Goal: Information Seeking & Learning: Learn about a topic

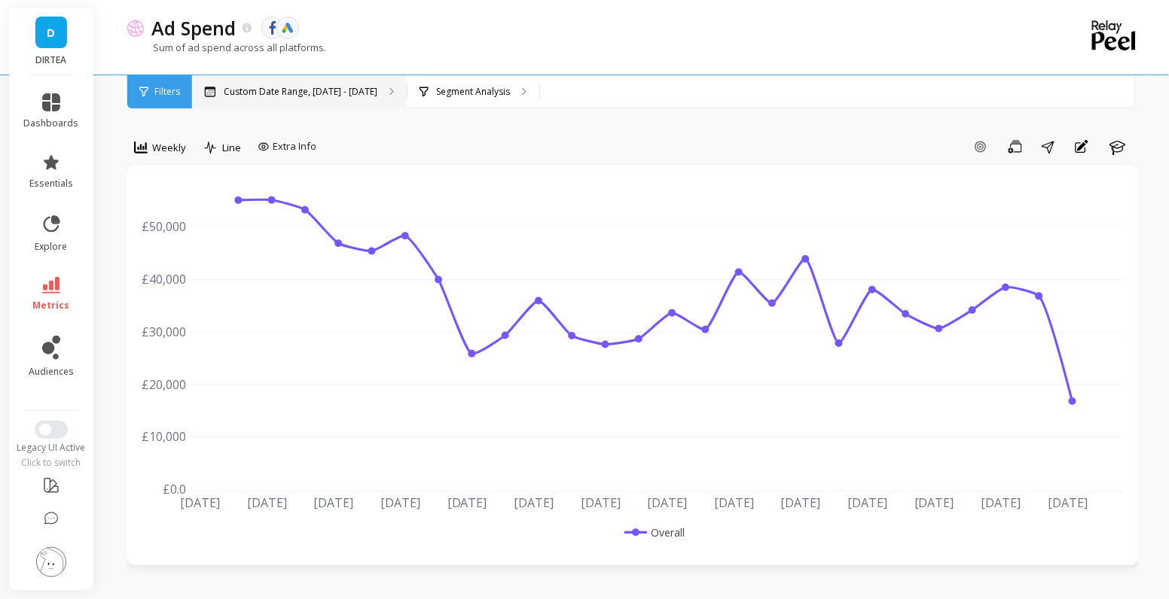
click at [261, 92] on p "Custom Date Range, Apr 1 - Sep 24" at bounding box center [301, 92] width 154 height 12
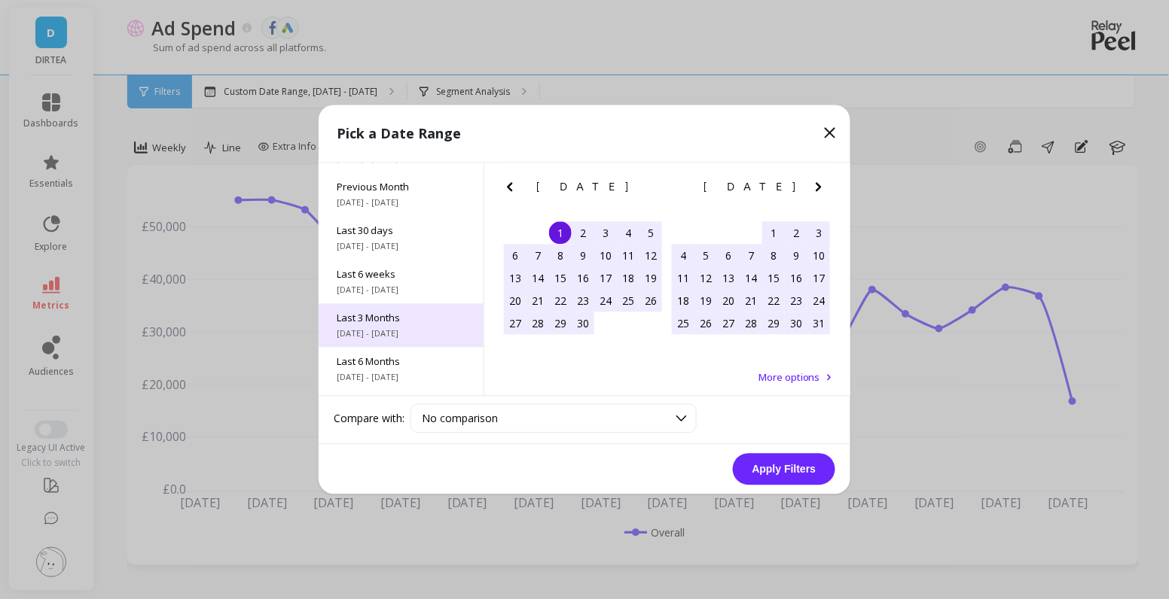
click at [398, 325] on div "Last 3 Months 7/1/2025 - 9/30/2025" at bounding box center [400, 326] width 165 height 44
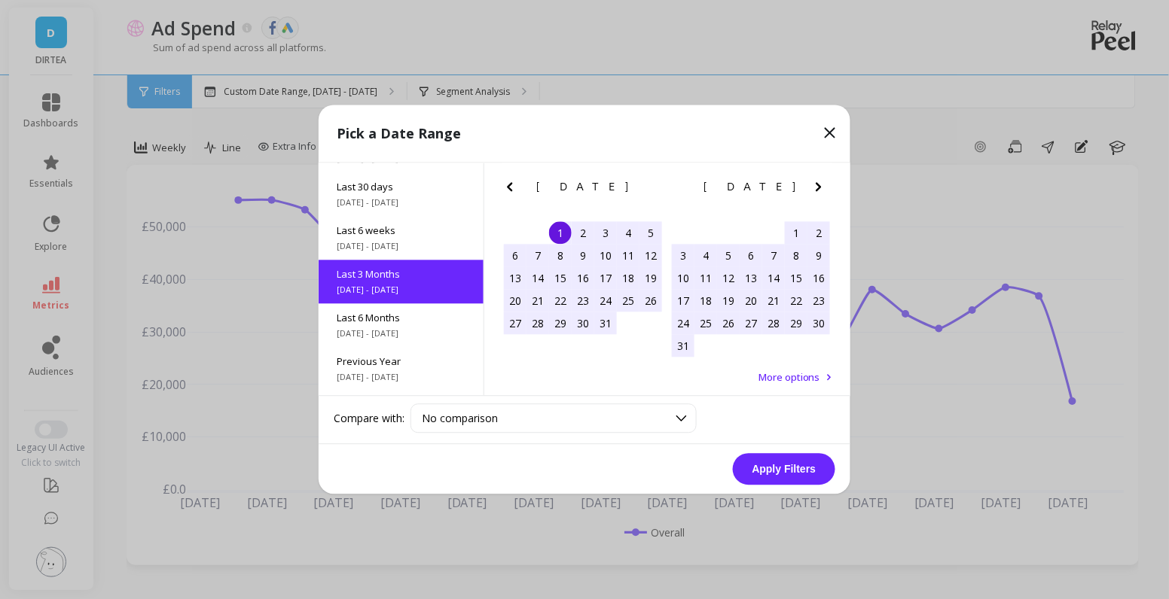
scroll to position [123, 0]
click at [766, 478] on button "Apply Filters" at bounding box center [784, 470] width 102 height 32
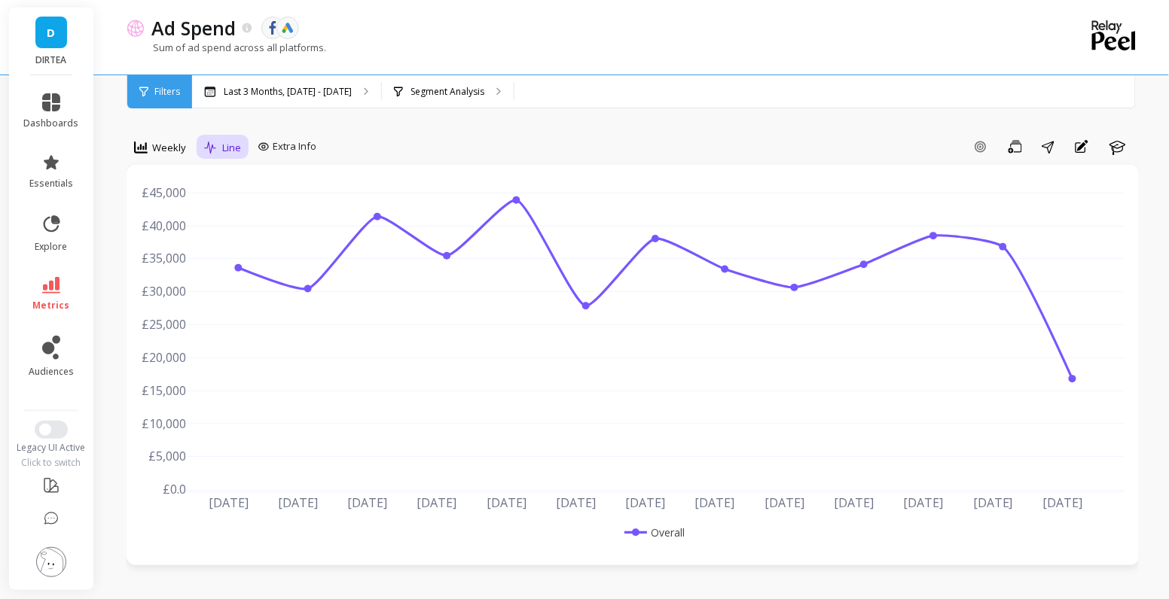
click at [230, 147] on span "Line" at bounding box center [231, 148] width 19 height 14
click at [169, 145] on span "Weekly" at bounding box center [169, 148] width 34 height 14
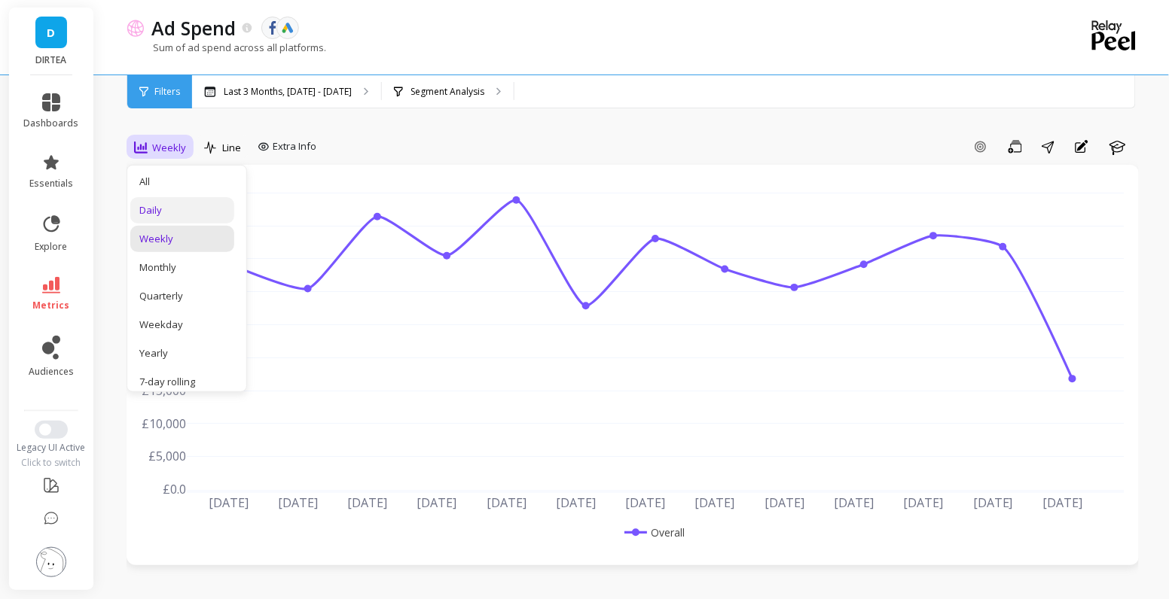
click at [168, 215] on div "Daily" at bounding box center [182, 210] width 86 height 14
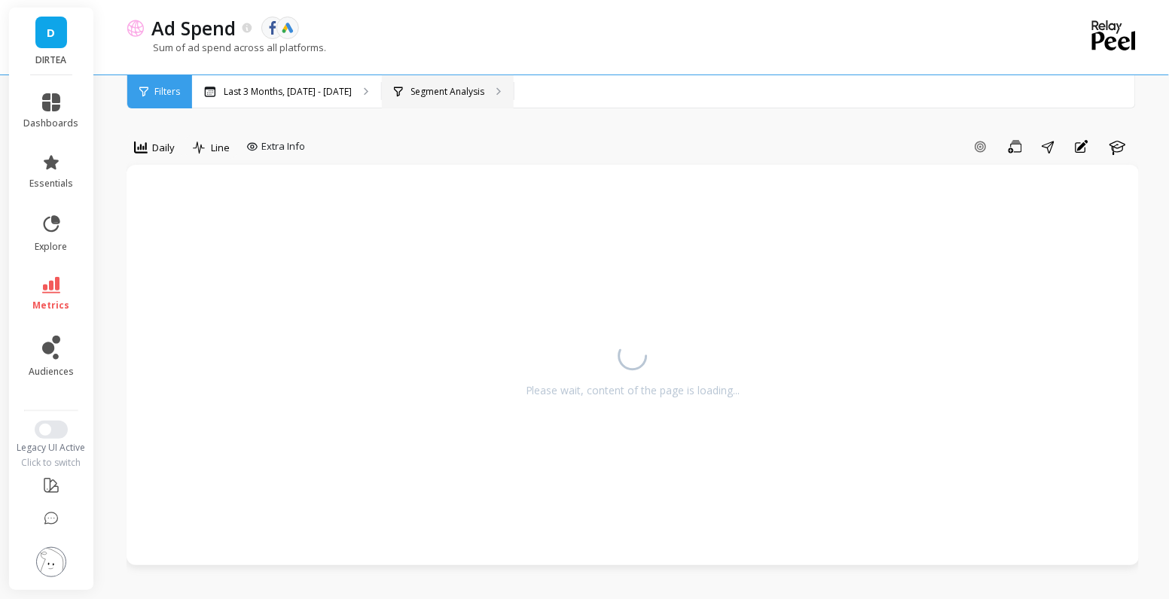
click at [395, 105] on div "Segment Analysis" at bounding box center [448, 91] width 132 height 33
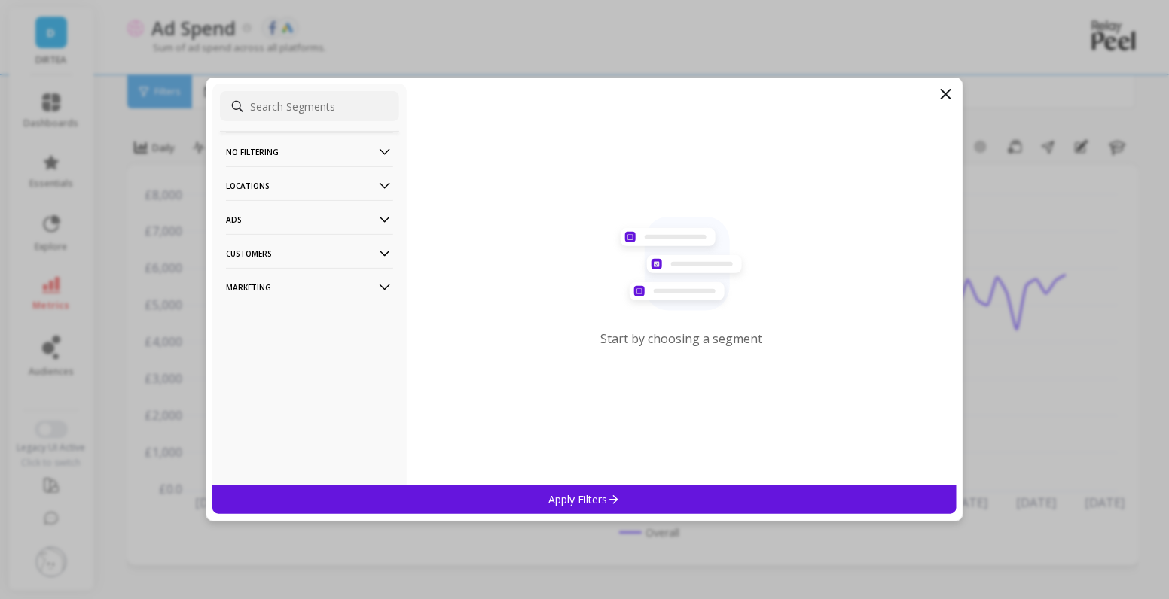
click at [339, 245] on p "Customers" at bounding box center [309, 253] width 167 height 38
click at [353, 151] on p "No filtering" at bounding box center [309, 152] width 167 height 38
click at [349, 227] on p "Locations" at bounding box center [309, 226] width 167 height 38
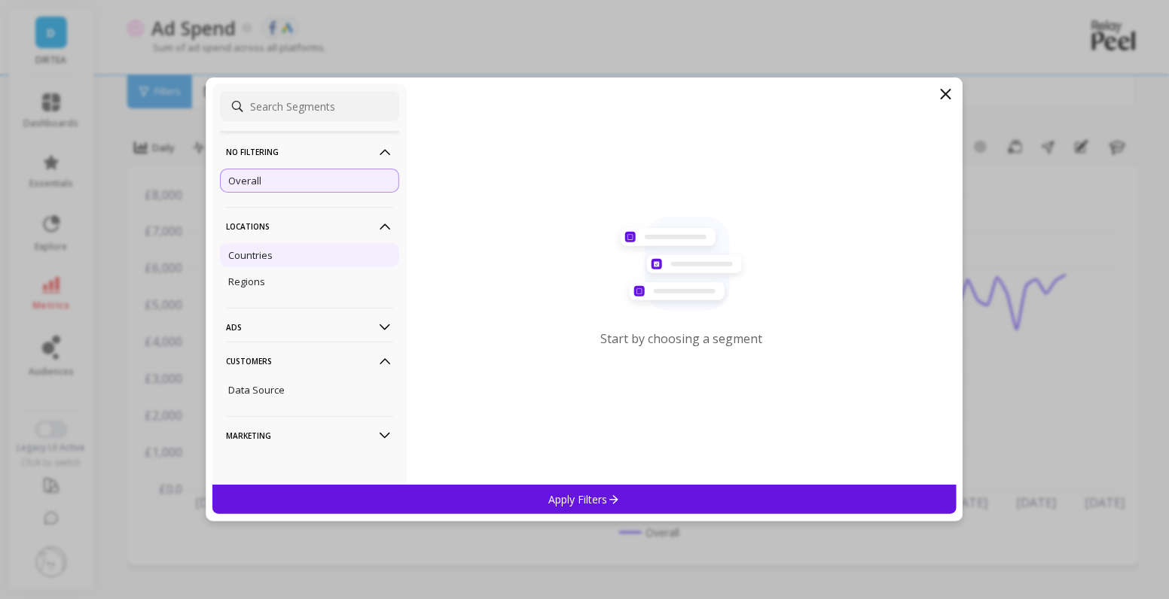
click at [286, 260] on div "Countries" at bounding box center [309, 255] width 179 height 24
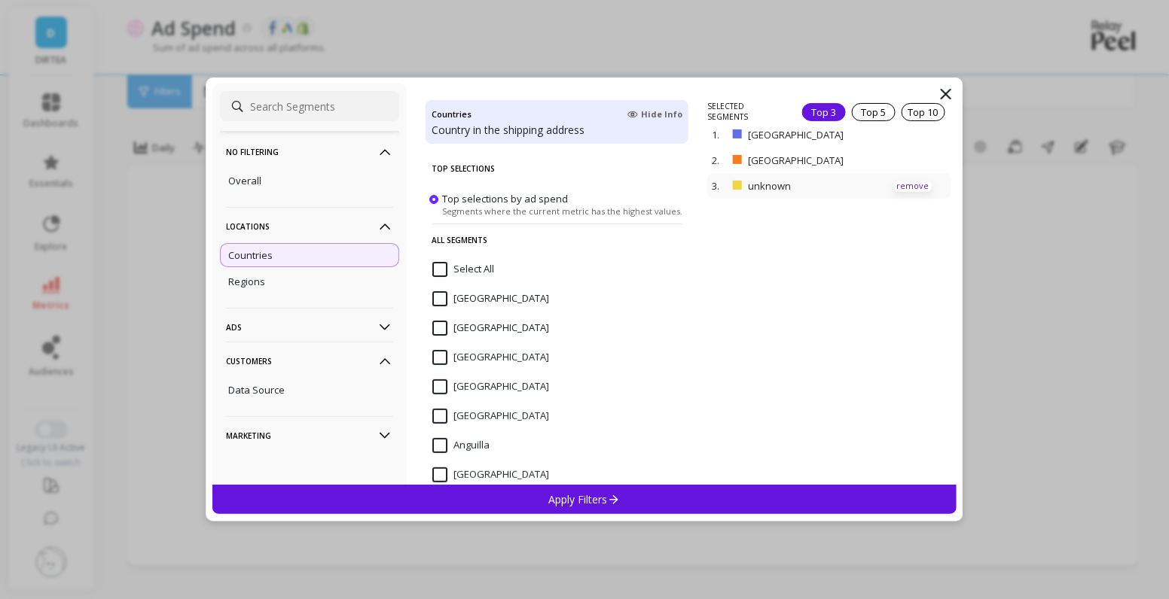
click at [919, 181] on p "remove" at bounding box center [913, 186] width 38 height 11
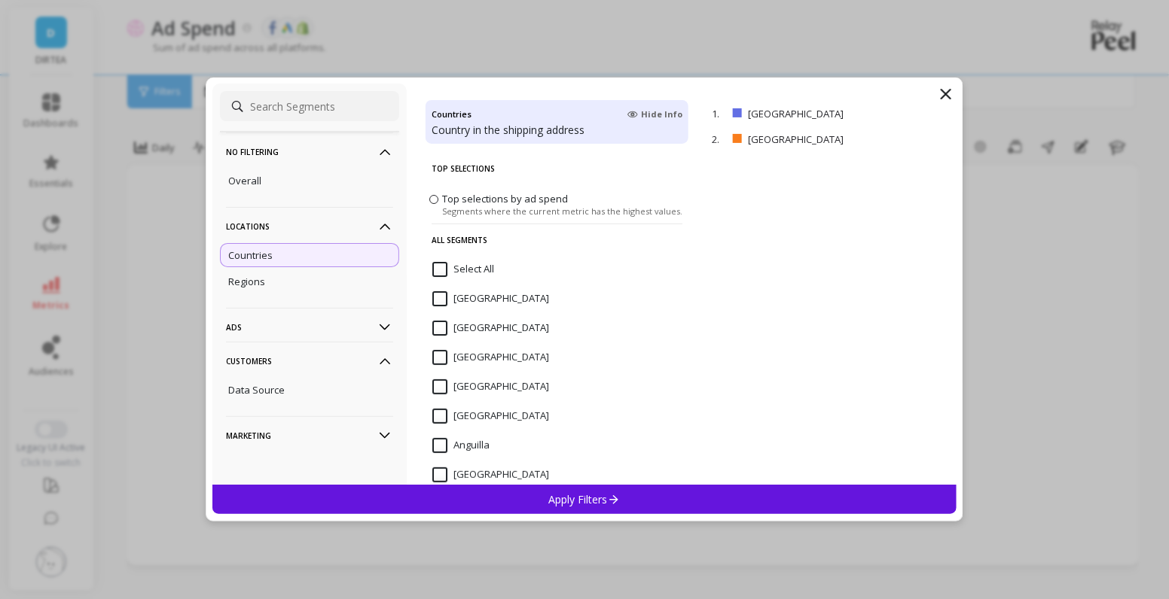
click at [712, 501] on div "Apply Filters" at bounding box center [584, 499] width 744 height 29
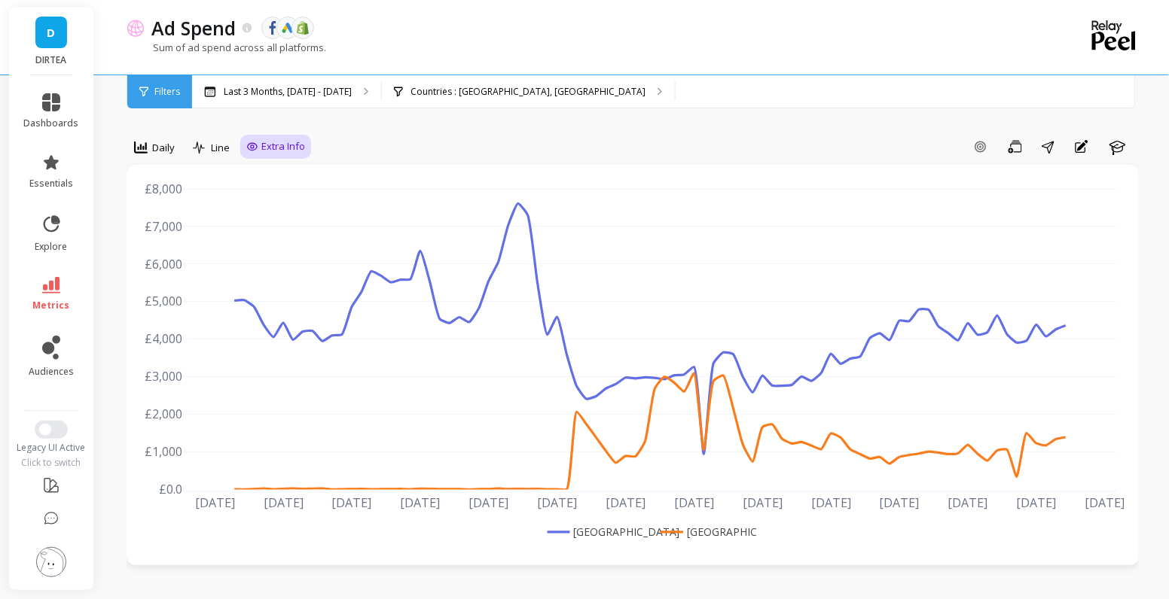
click at [285, 151] on span "Extra Info" at bounding box center [283, 146] width 44 height 15
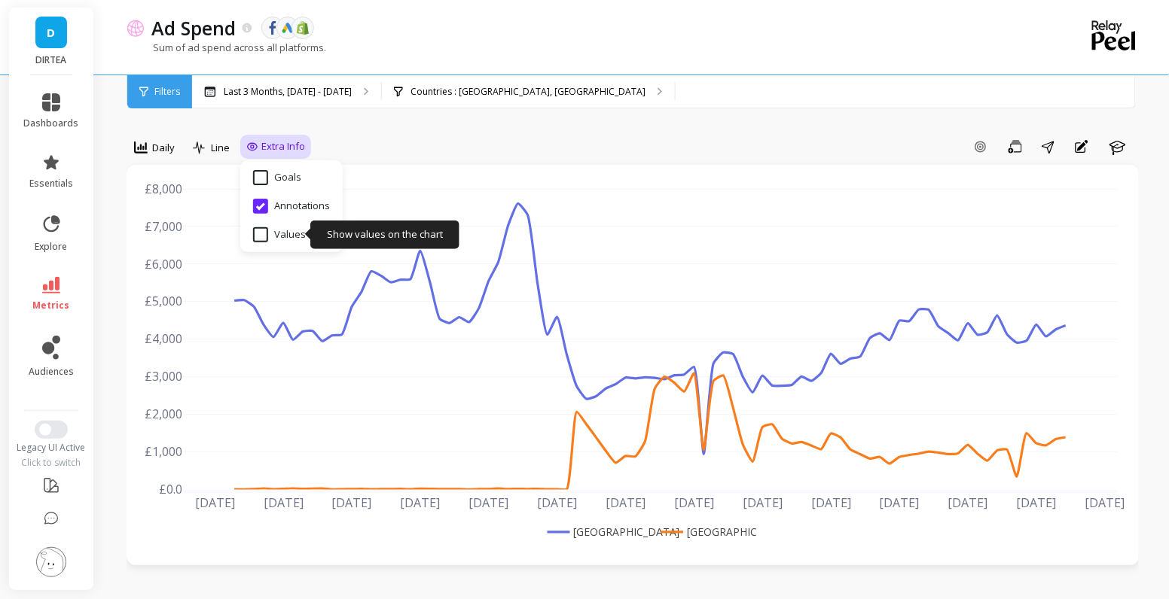
click at [285, 239] on input "Values" at bounding box center [279, 234] width 53 height 15
checkbox input "true"
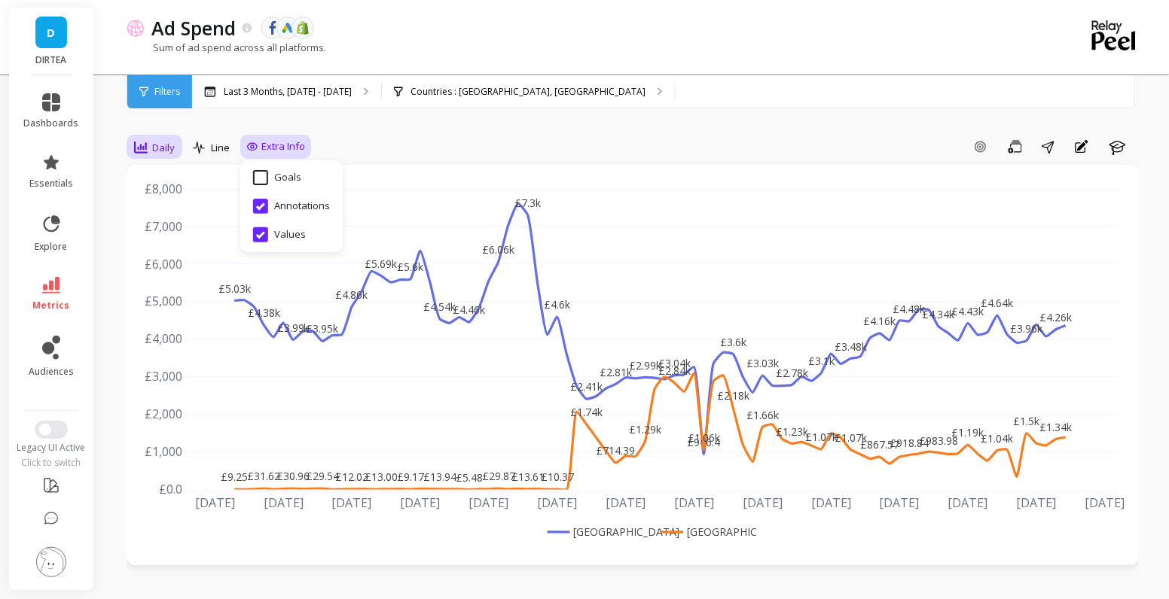
click at [159, 149] on span "Daily" at bounding box center [163, 148] width 23 height 14
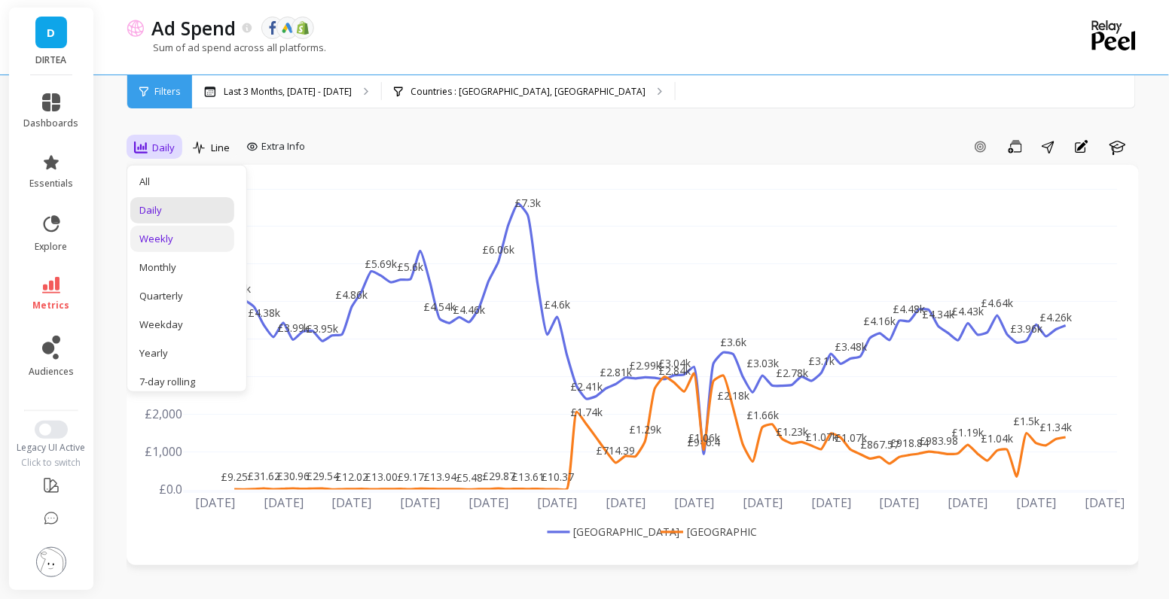
click at [187, 245] on div "Weekly" at bounding box center [182, 239] width 86 height 14
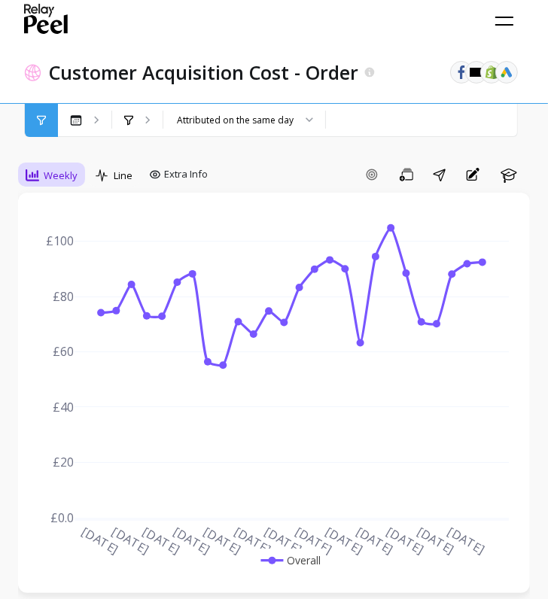
click at [69, 175] on span "Weekly" at bounding box center [61, 176] width 34 height 14
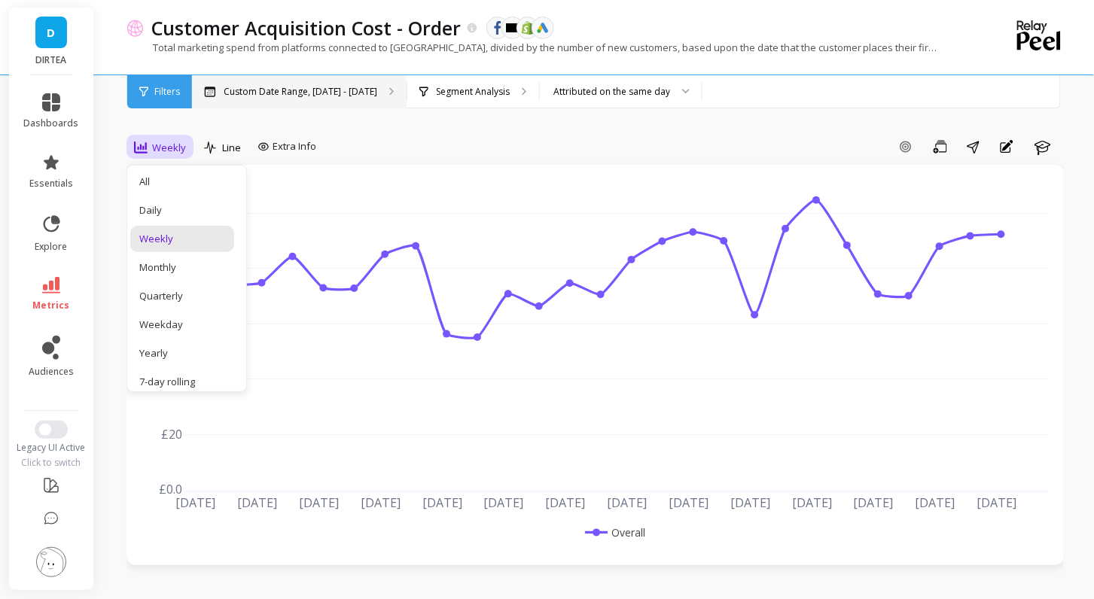
click at [303, 93] on p "Custom Date Range, Apr 1 - Sep 24" at bounding box center [301, 92] width 154 height 12
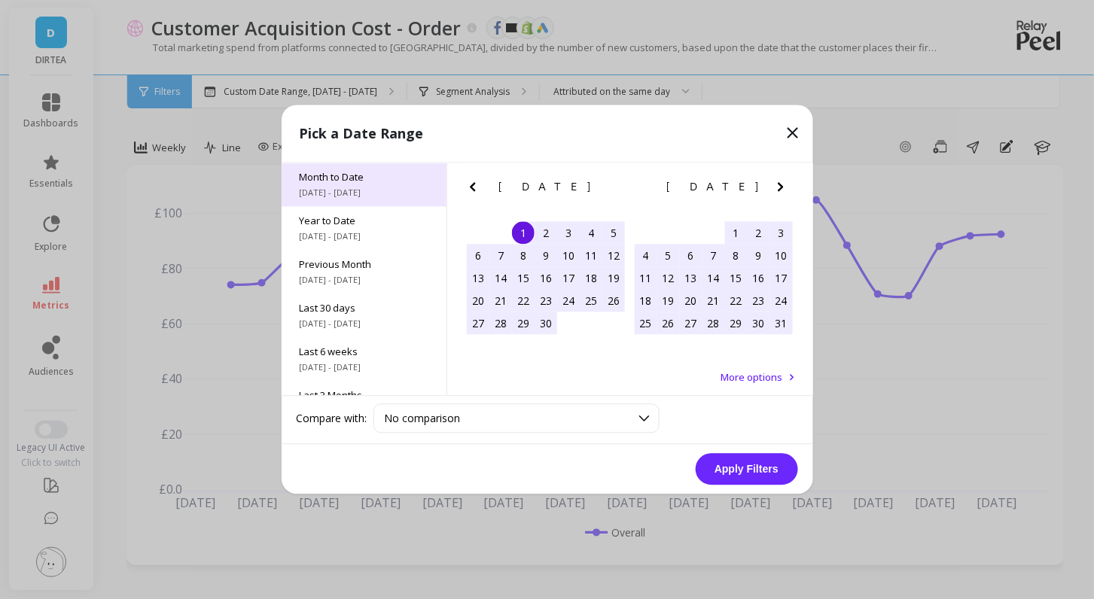
click at [342, 204] on div "Month to Date 9/1/2025 - 9/25/2025" at bounding box center [364, 185] width 165 height 44
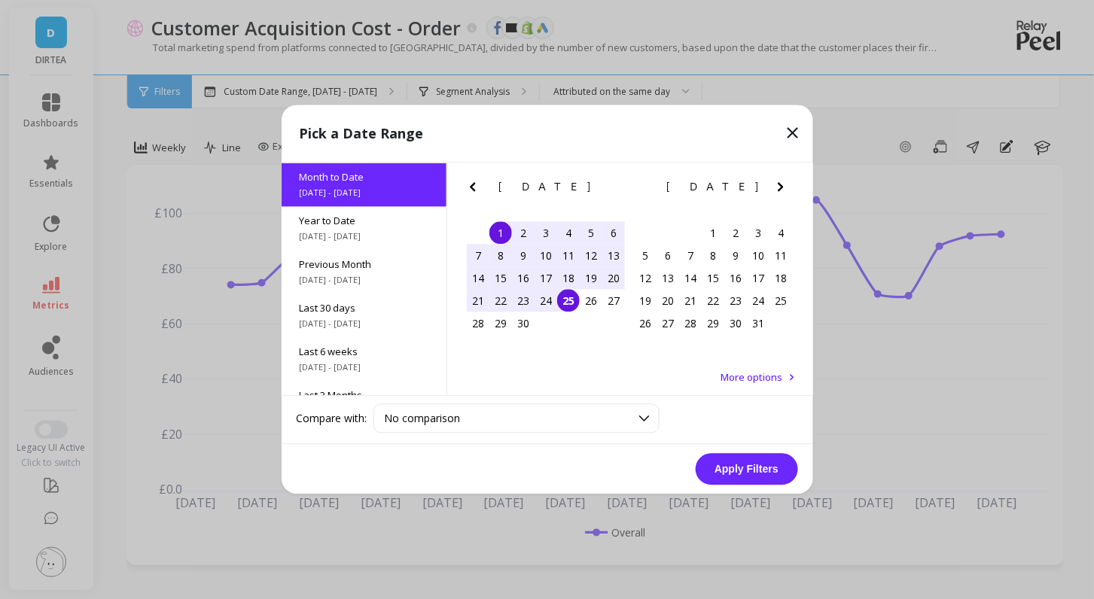
click at [743, 477] on button "Apply Filters" at bounding box center [747, 470] width 102 height 32
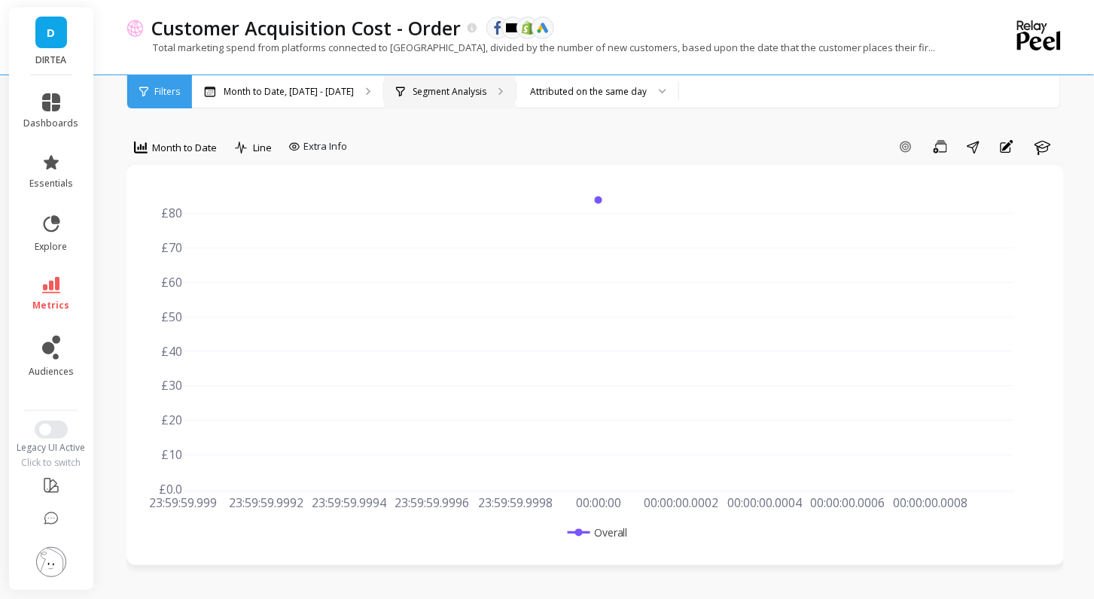
click at [470, 90] on p "Segment Analysis" at bounding box center [450, 92] width 74 height 12
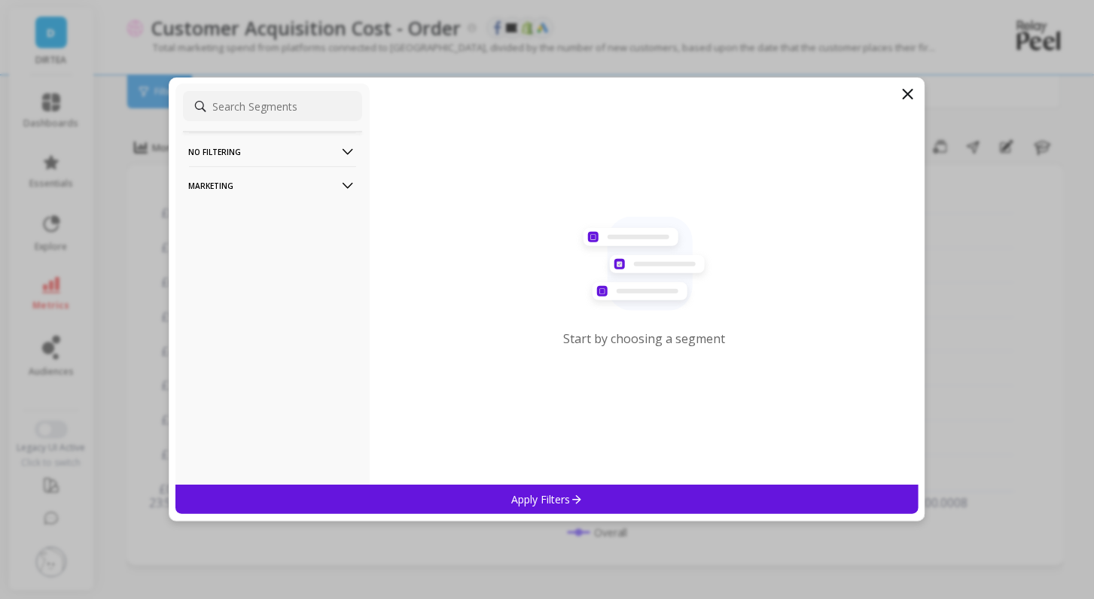
click at [300, 185] on p "Marketing" at bounding box center [272, 185] width 167 height 38
click at [269, 264] on div "Countries" at bounding box center [272, 267] width 179 height 24
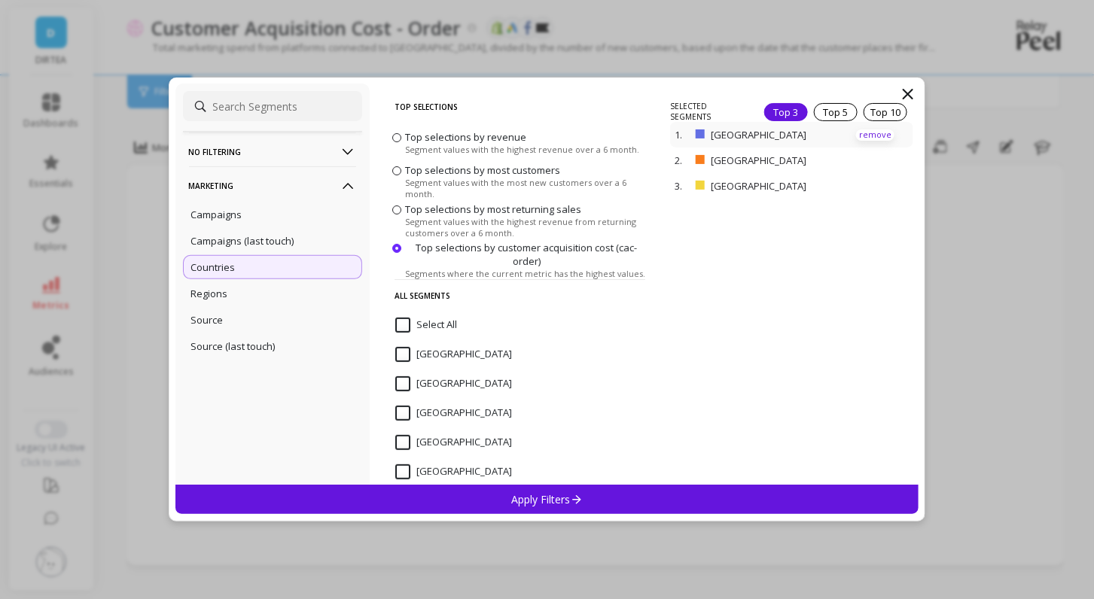
click at [867, 130] on p "remove" at bounding box center [875, 134] width 38 height 11
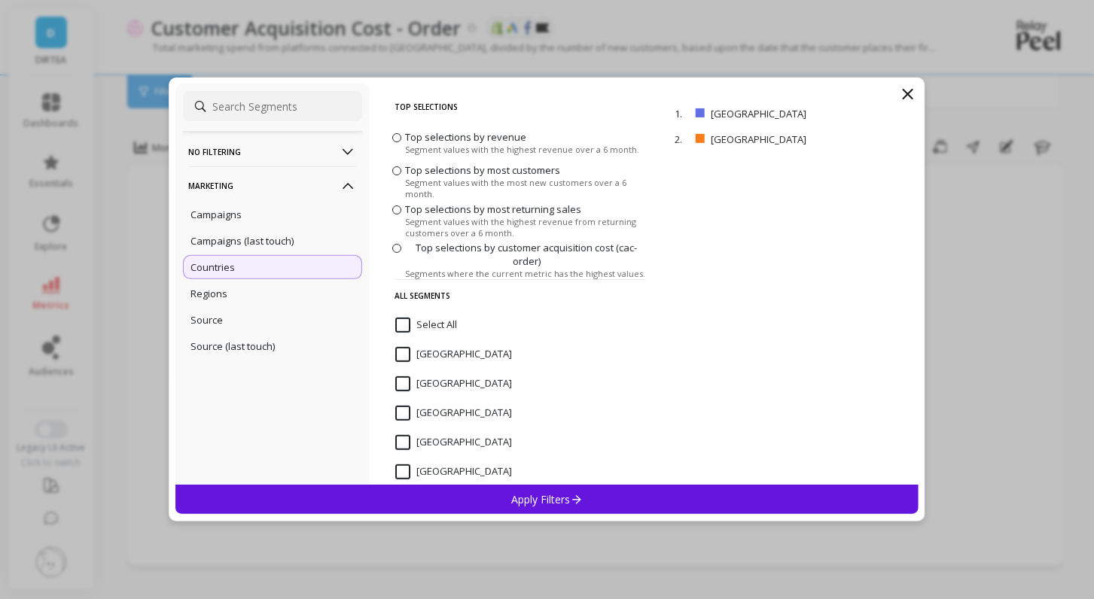
click at [559, 504] on p "Apply Filters" at bounding box center [547, 499] width 72 height 14
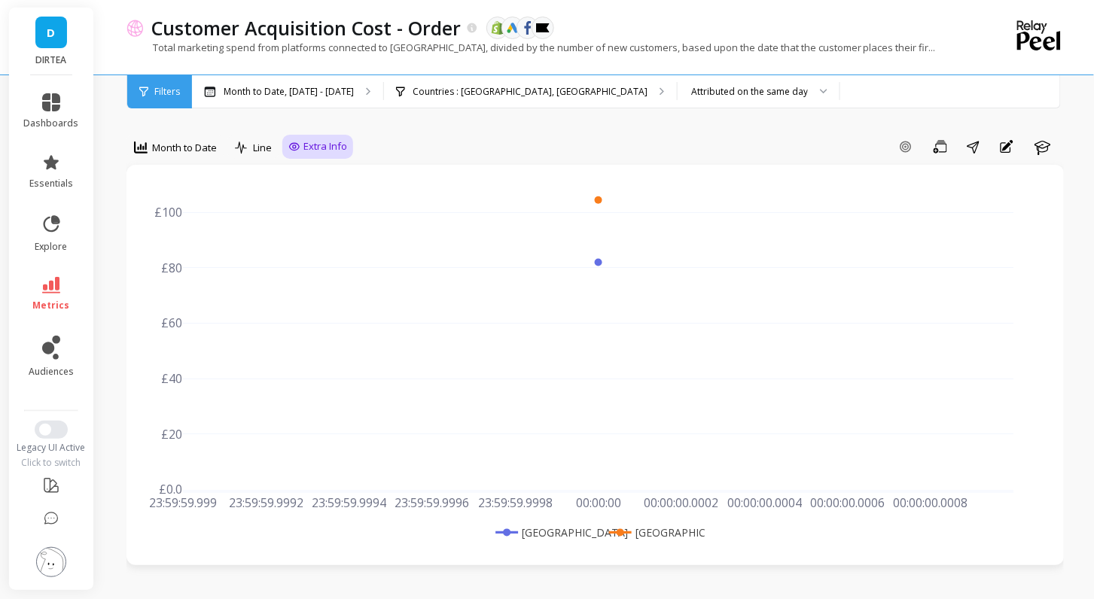
click at [329, 149] on span "Extra Info" at bounding box center [325, 146] width 44 height 15
click at [308, 245] on div "Show values on the chart Values" at bounding box center [333, 235] width 90 height 29
checkbox input "true"
click at [331, 83] on div "Month to Date, [DATE] - [DATE]" at bounding box center [287, 91] width 191 height 33
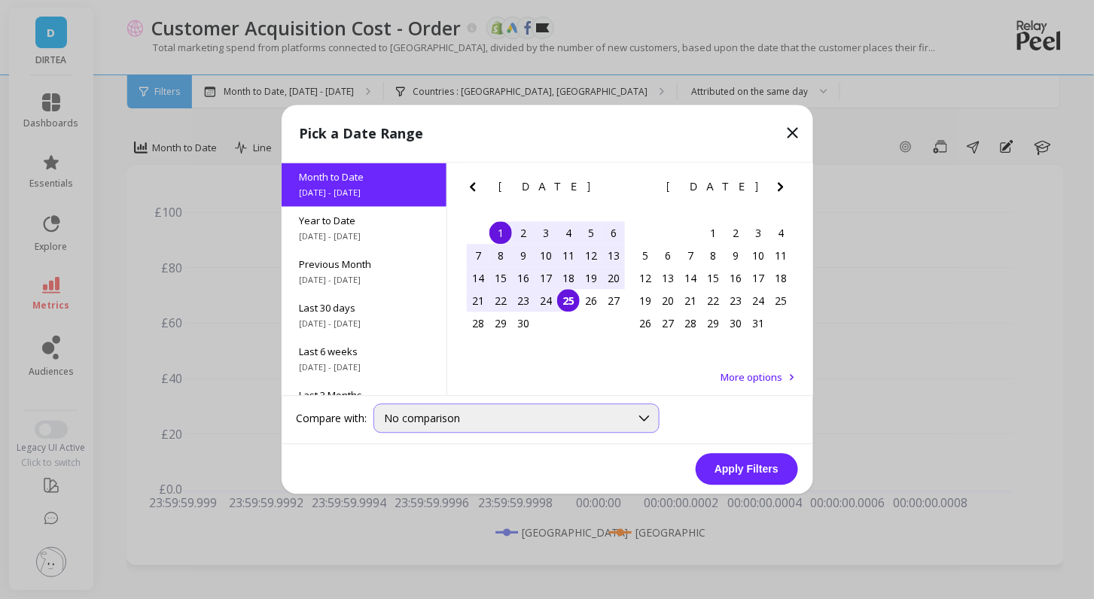
click at [518, 418] on div "No comparison" at bounding box center [507, 419] width 245 height 14
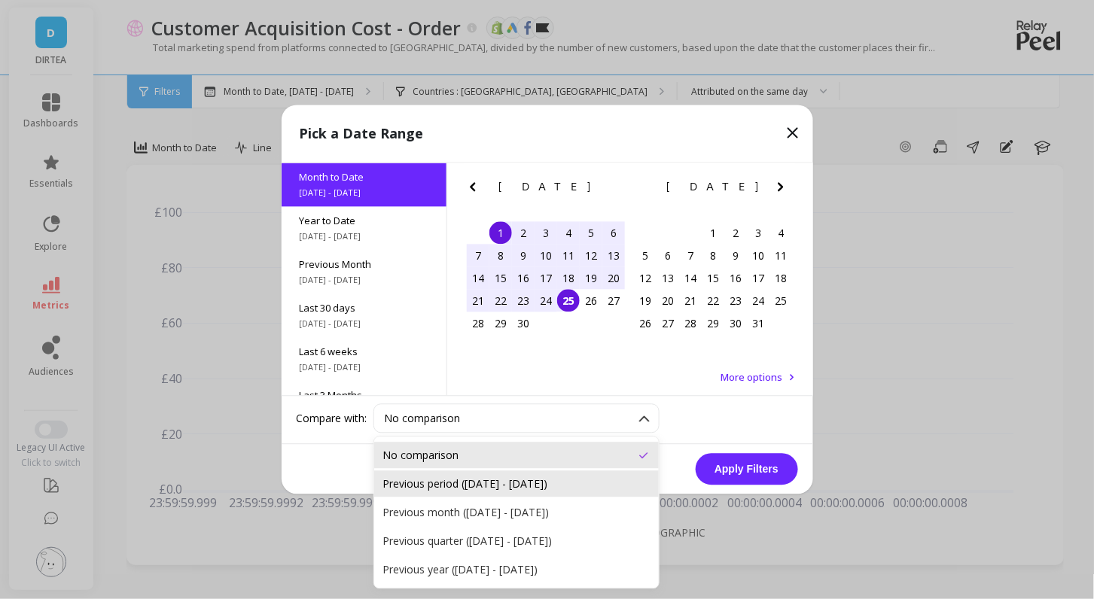
click at [562, 486] on div "Previous period (Aug 8, 2025 - Aug 31, 2025)" at bounding box center [516, 484] width 267 height 14
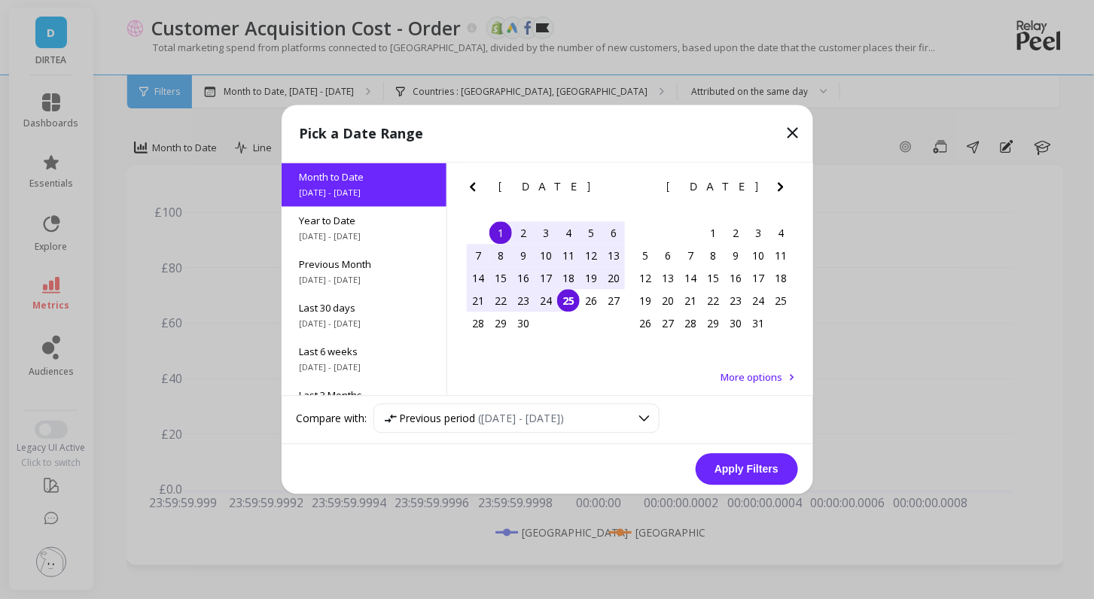
click at [735, 464] on button "Apply Filters" at bounding box center [747, 470] width 102 height 32
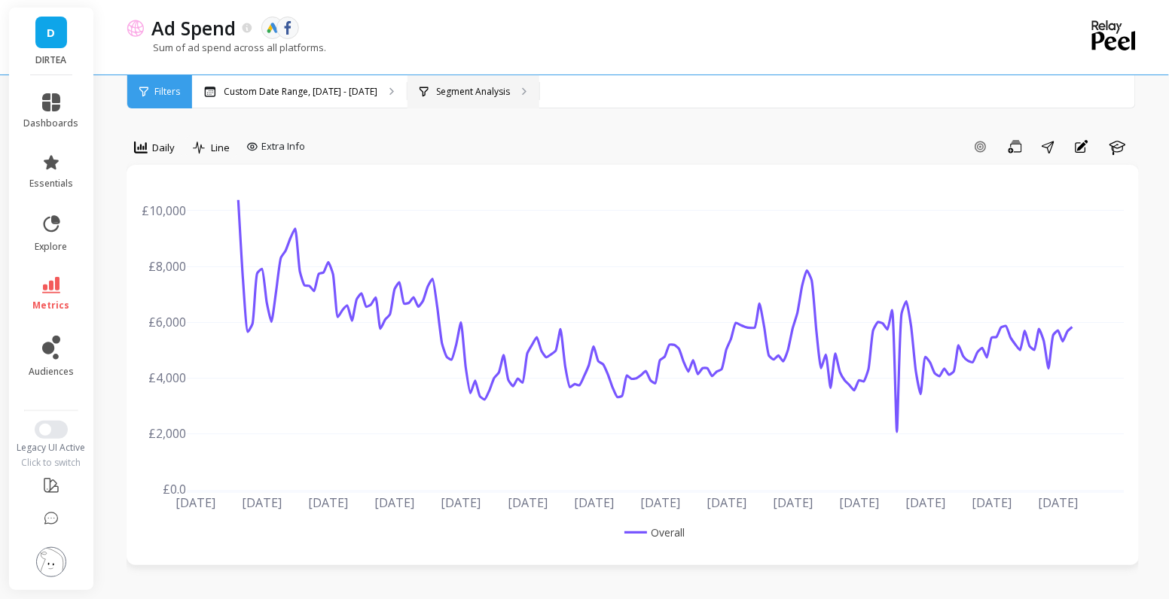
click at [446, 98] on div "Segment Analysis" at bounding box center [473, 91] width 132 height 33
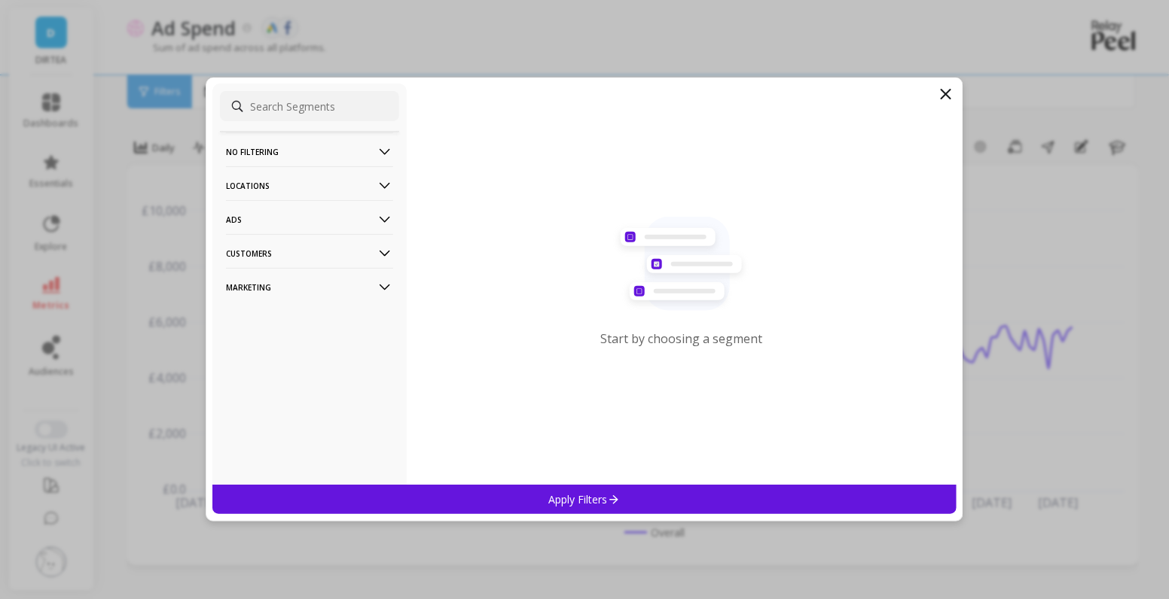
click at [301, 180] on p "Locations" at bounding box center [309, 185] width 167 height 38
click at [285, 206] on div "Countries" at bounding box center [309, 215] width 179 height 24
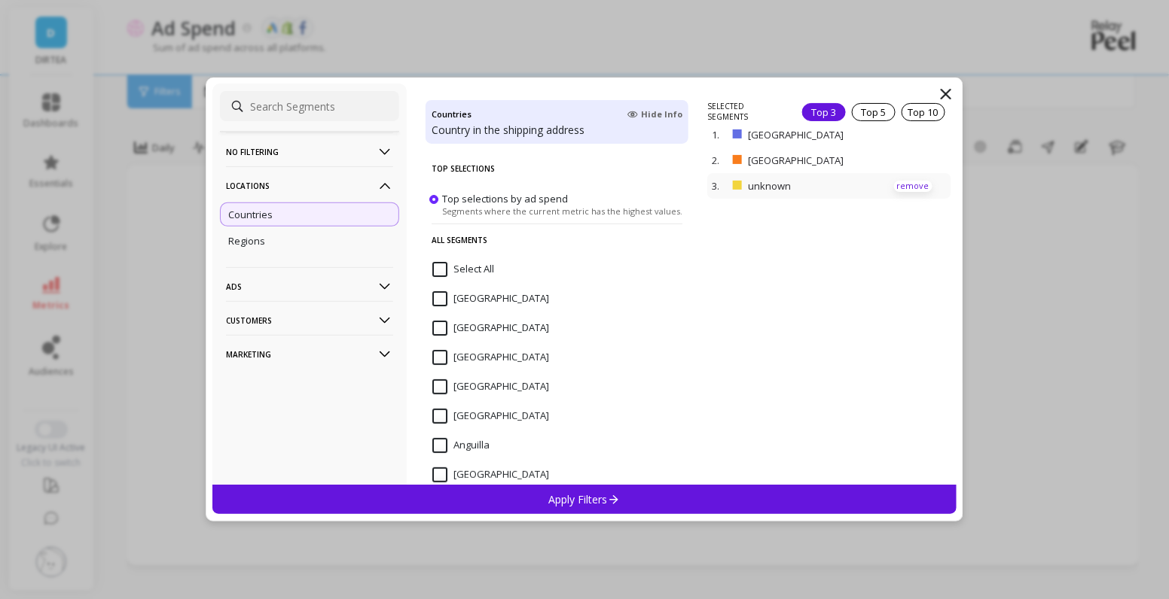
click at [906, 184] on p "remove" at bounding box center [913, 186] width 38 height 11
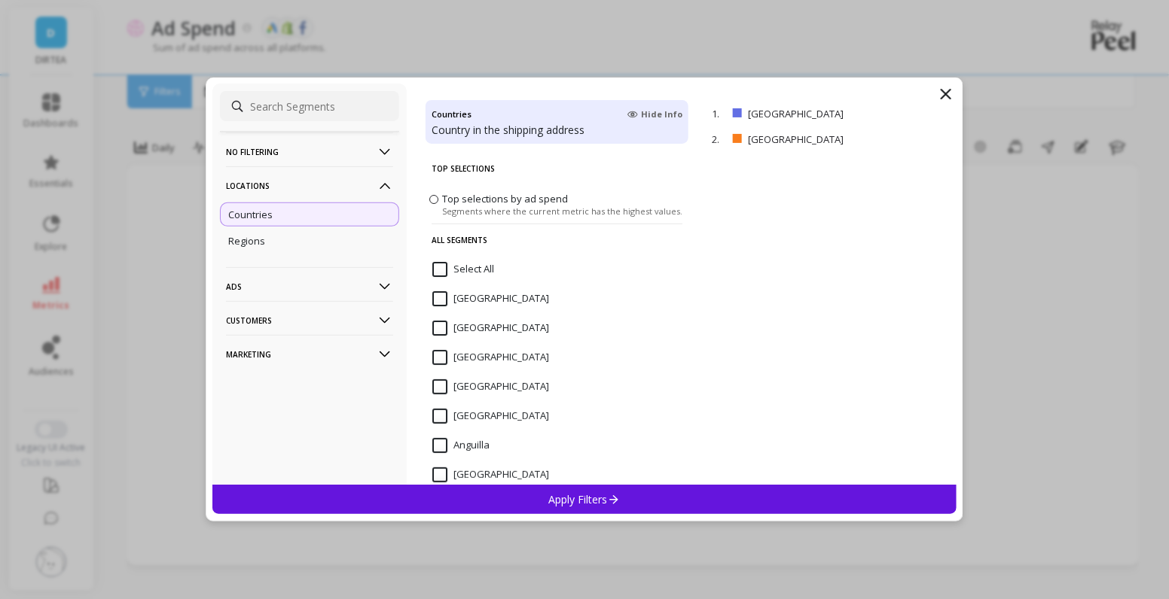
click at [572, 510] on div "Apply Filters" at bounding box center [584, 499] width 744 height 29
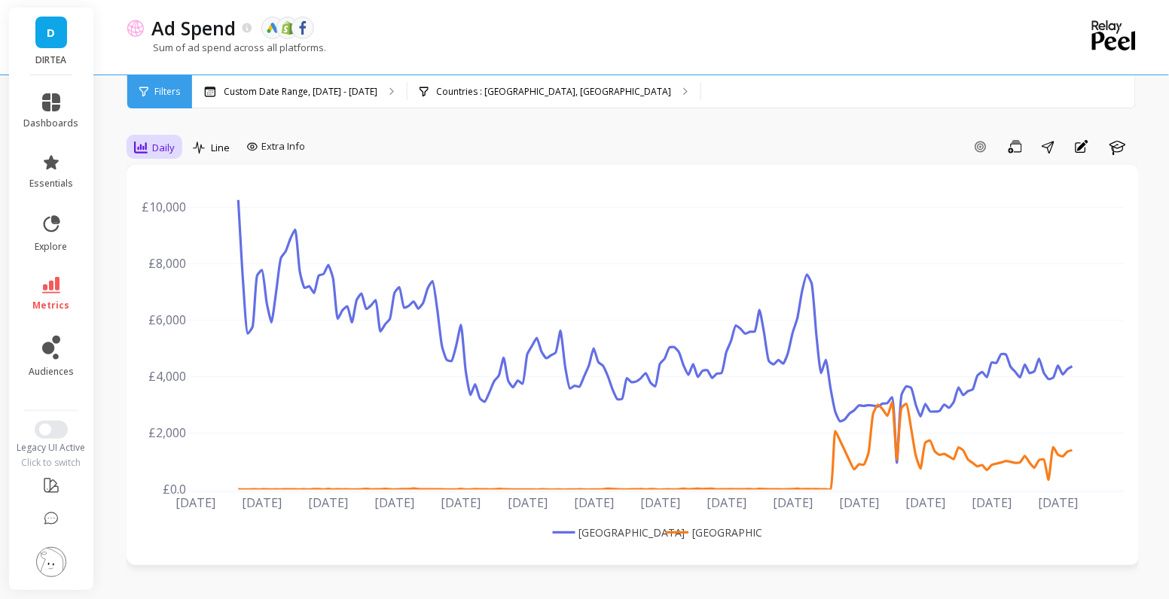
click at [169, 147] on span "Daily" at bounding box center [163, 148] width 23 height 14
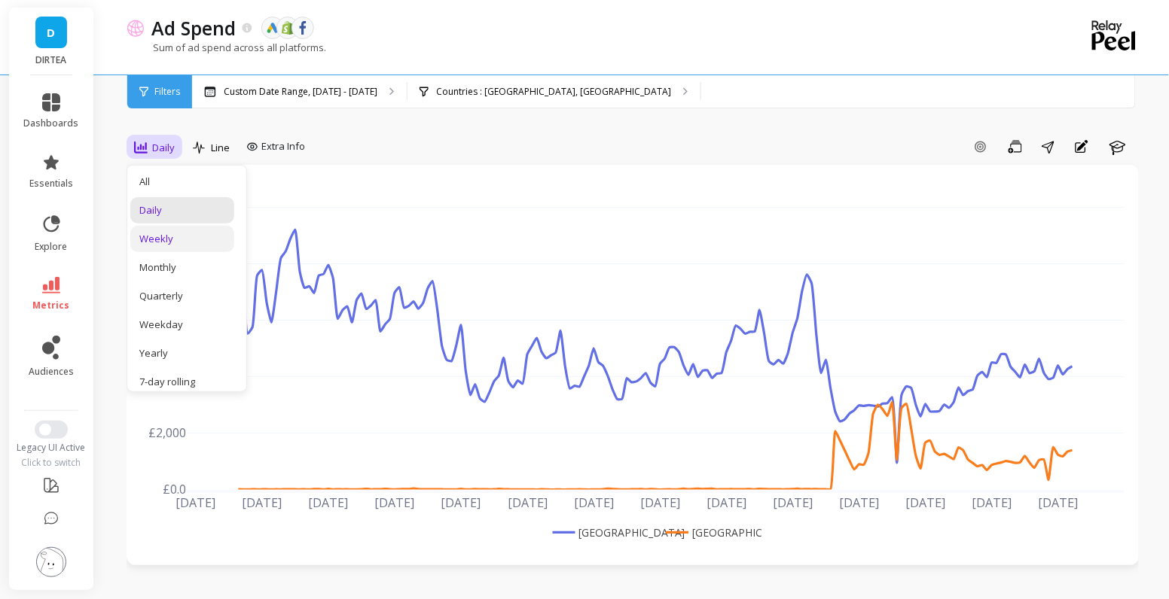
click at [175, 233] on div "Weekly" at bounding box center [182, 239] width 86 height 14
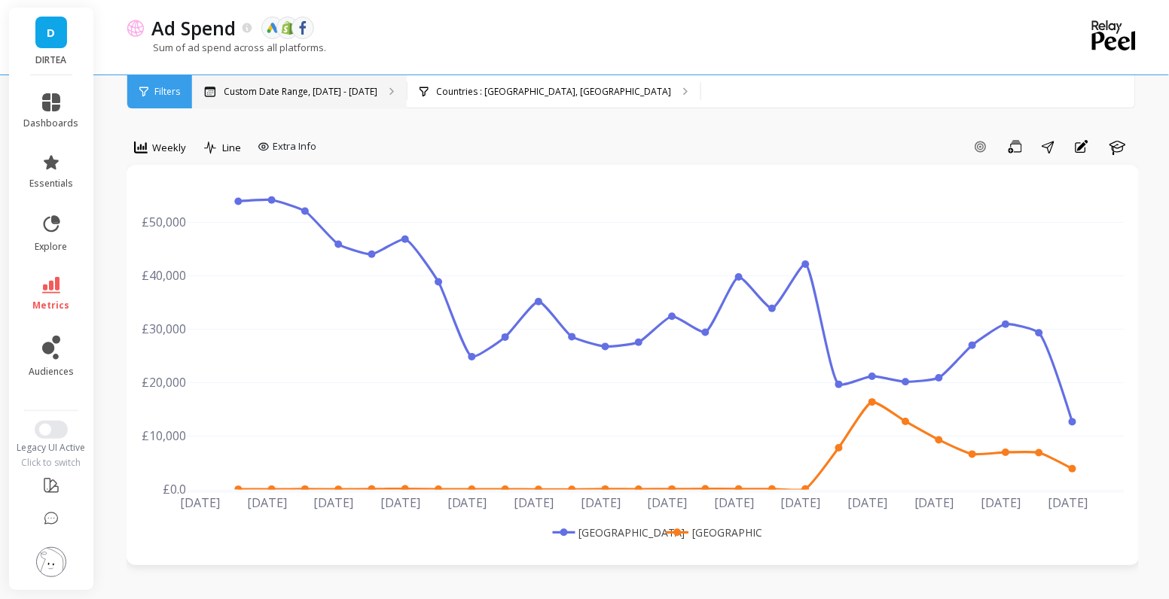
click at [337, 99] on div "Custom Date Range, Apr 1 - Sep 24" at bounding box center [299, 91] width 215 height 33
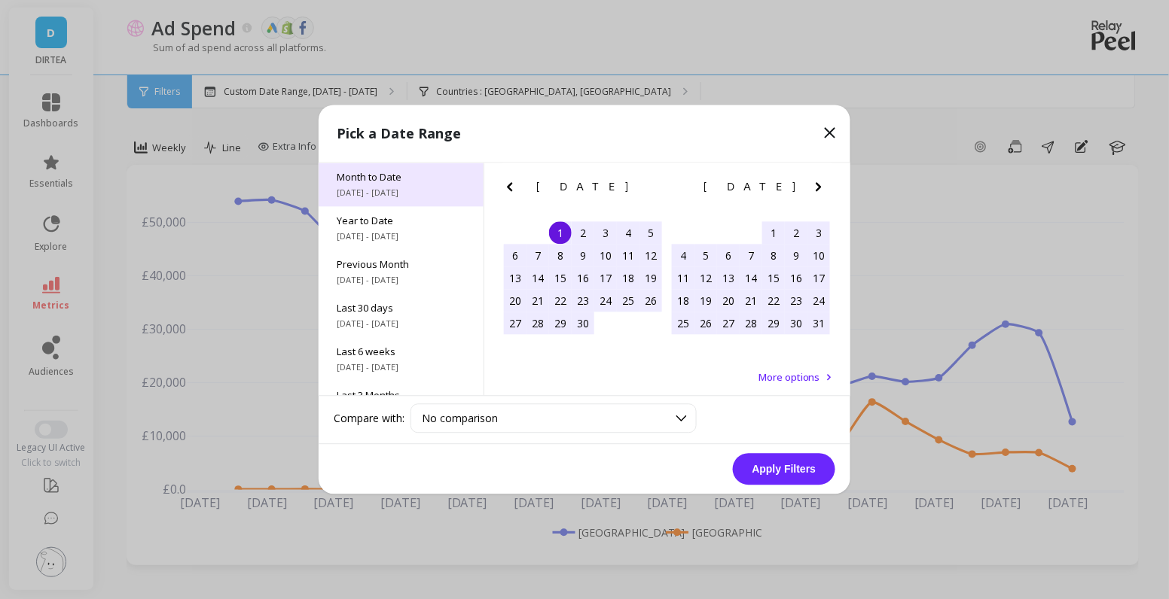
click at [389, 186] on div "Month to Date 9/1/2025 - 9/25/2025" at bounding box center [400, 185] width 165 height 44
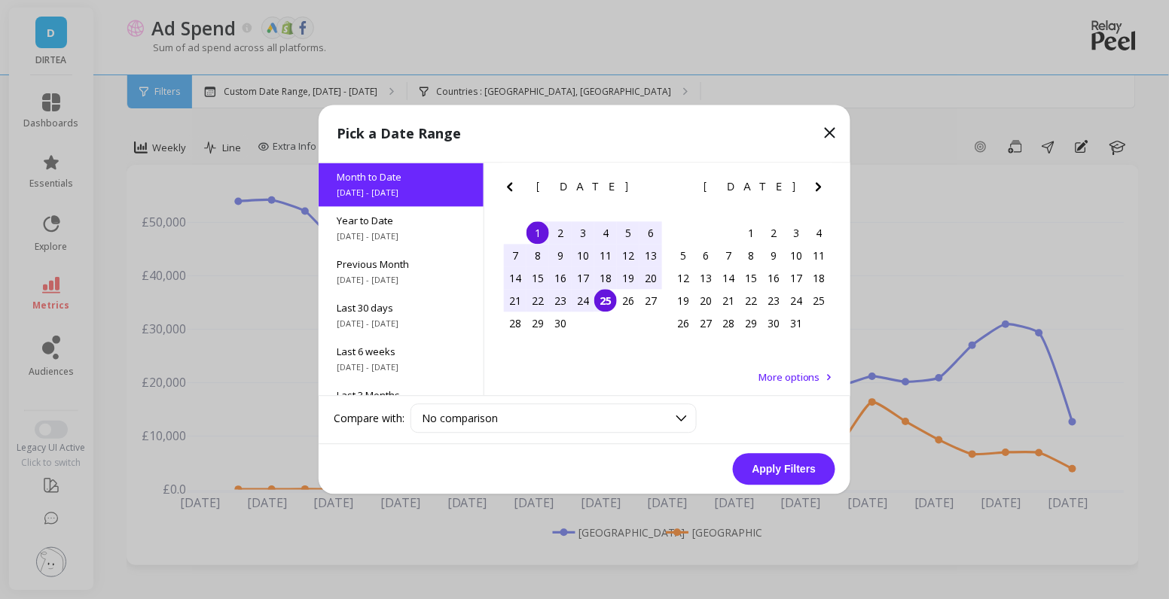
click at [603, 277] on div "18" at bounding box center [605, 278] width 23 height 23
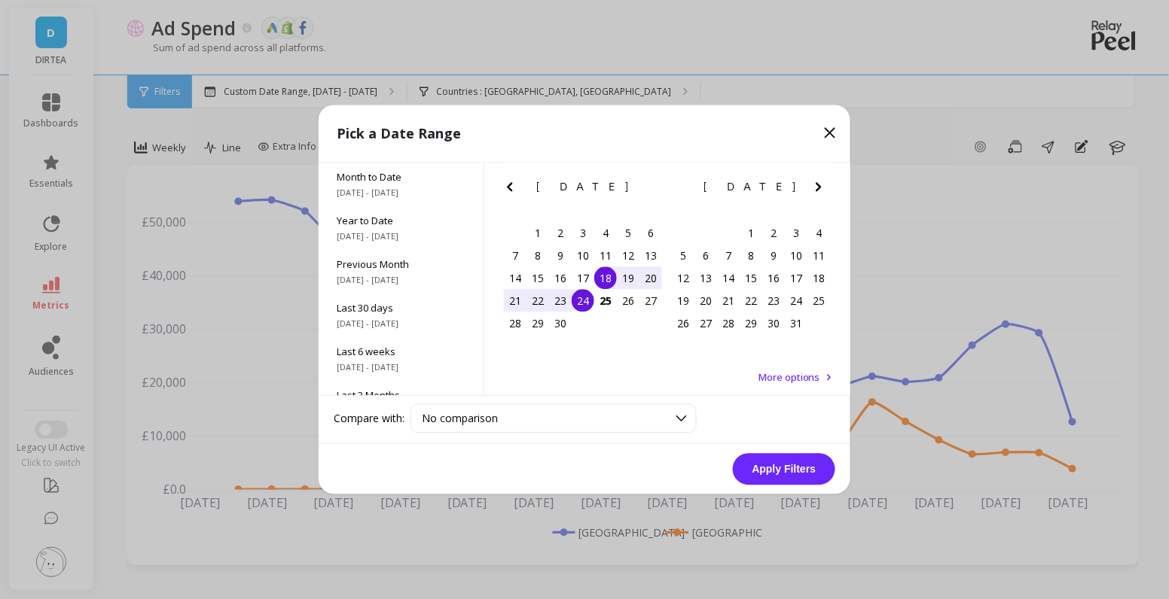
click at [583, 297] on div "24" at bounding box center [582, 301] width 23 height 23
click at [792, 475] on button "Apply Filters" at bounding box center [784, 470] width 102 height 32
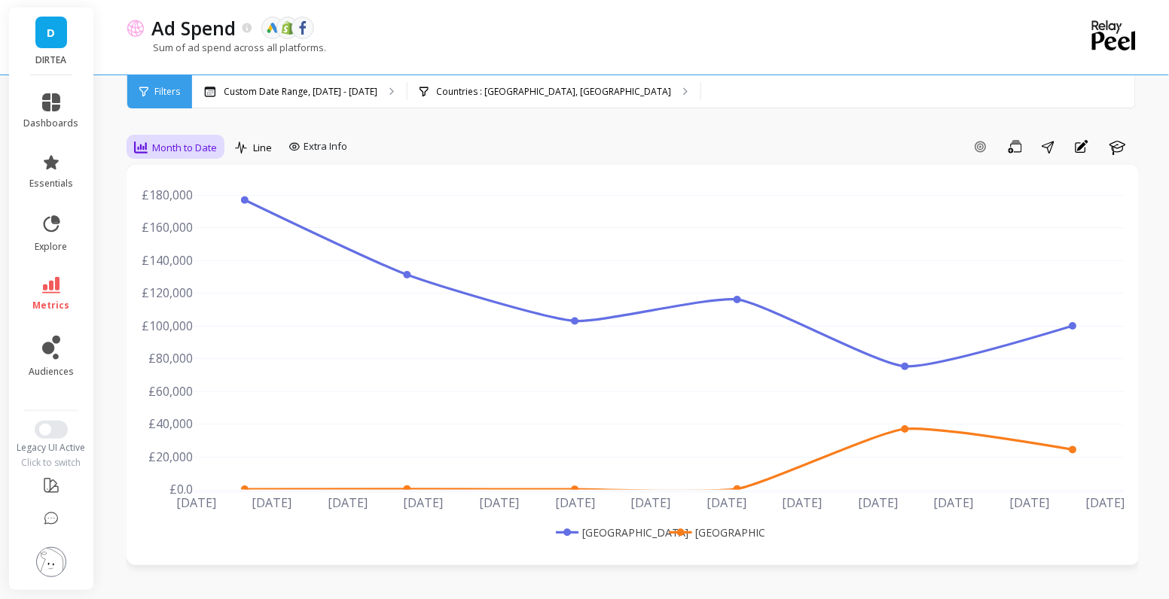
click at [188, 150] on span "Month to Date" at bounding box center [184, 148] width 65 height 14
click at [161, 179] on div "All" at bounding box center [182, 182] width 86 height 14
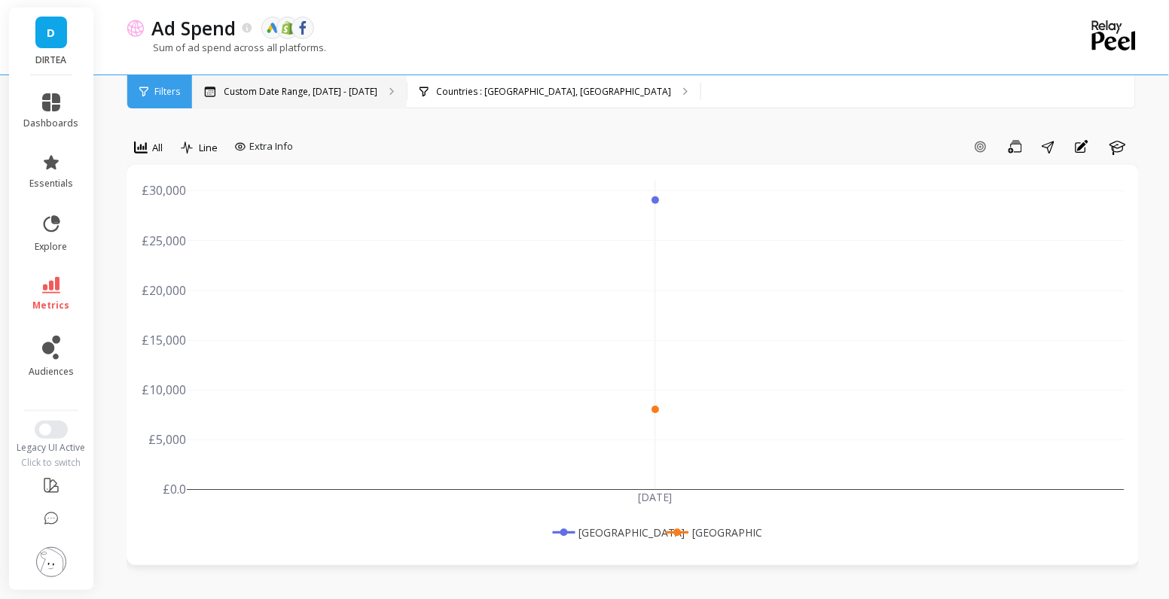
click at [350, 99] on div "Custom Date Range, Sep 18 - Sep 24" at bounding box center [299, 91] width 215 height 33
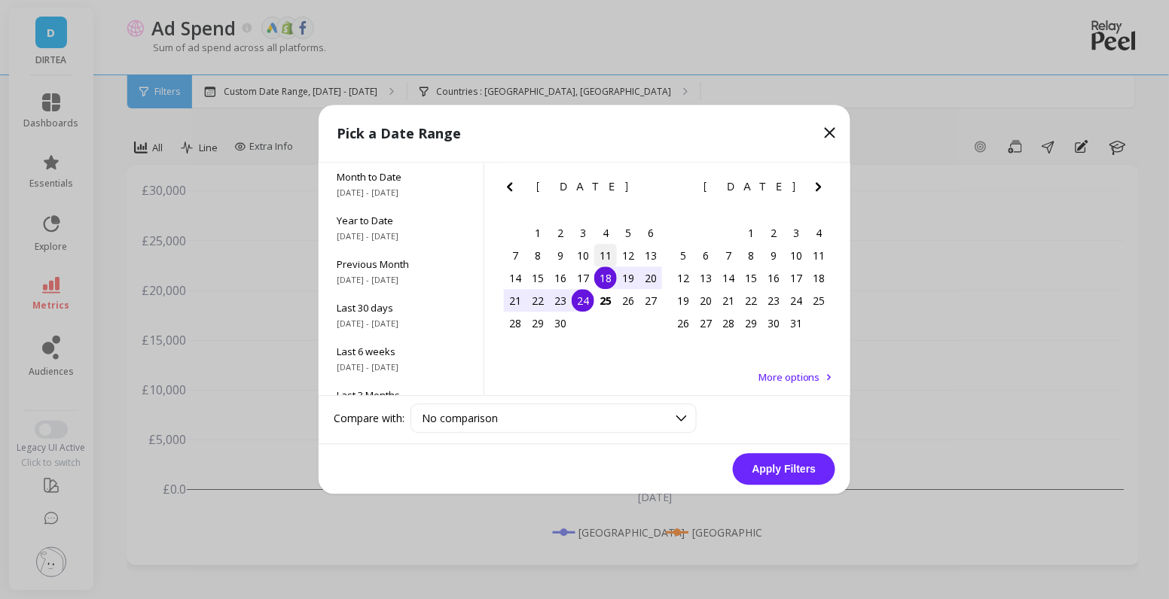
click at [604, 256] on div "11" at bounding box center [605, 256] width 23 height 23
click at [585, 276] on div "17" at bounding box center [582, 278] width 23 height 23
click at [801, 464] on button "Apply Filters" at bounding box center [784, 470] width 102 height 32
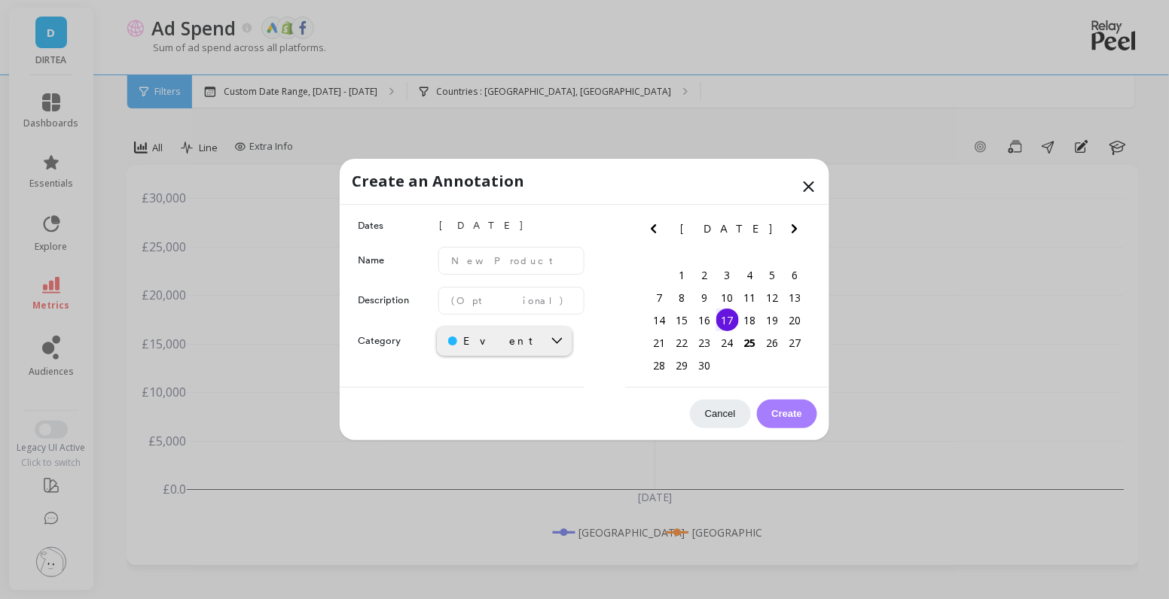
click at [717, 420] on button "Cancel" at bounding box center [720, 414] width 60 height 29
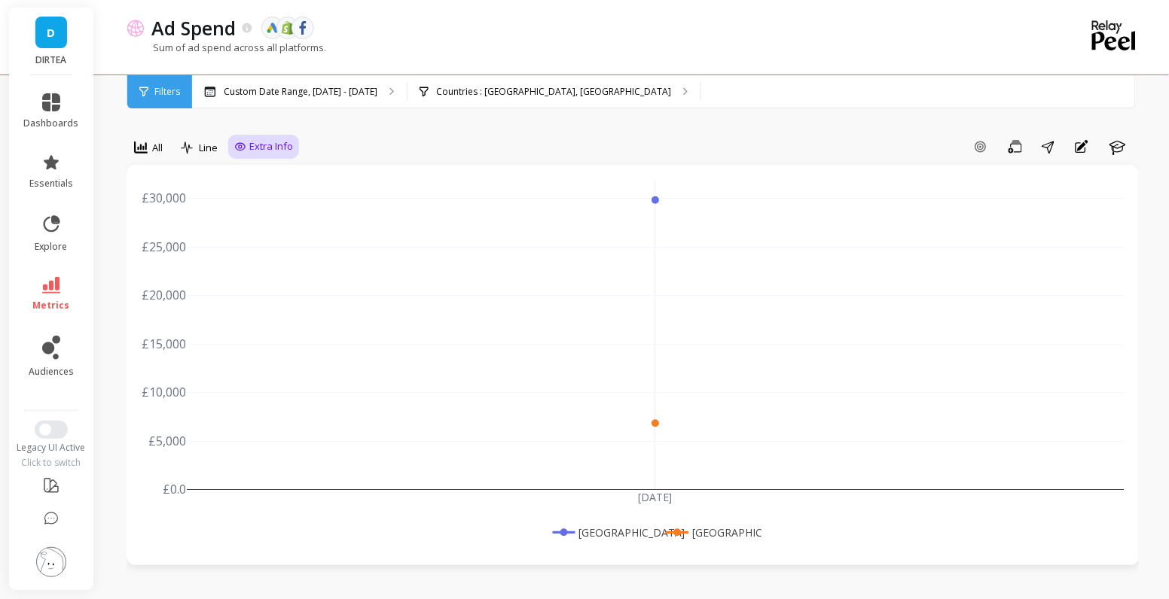
click at [270, 151] on span "Extra Info" at bounding box center [271, 146] width 44 height 15
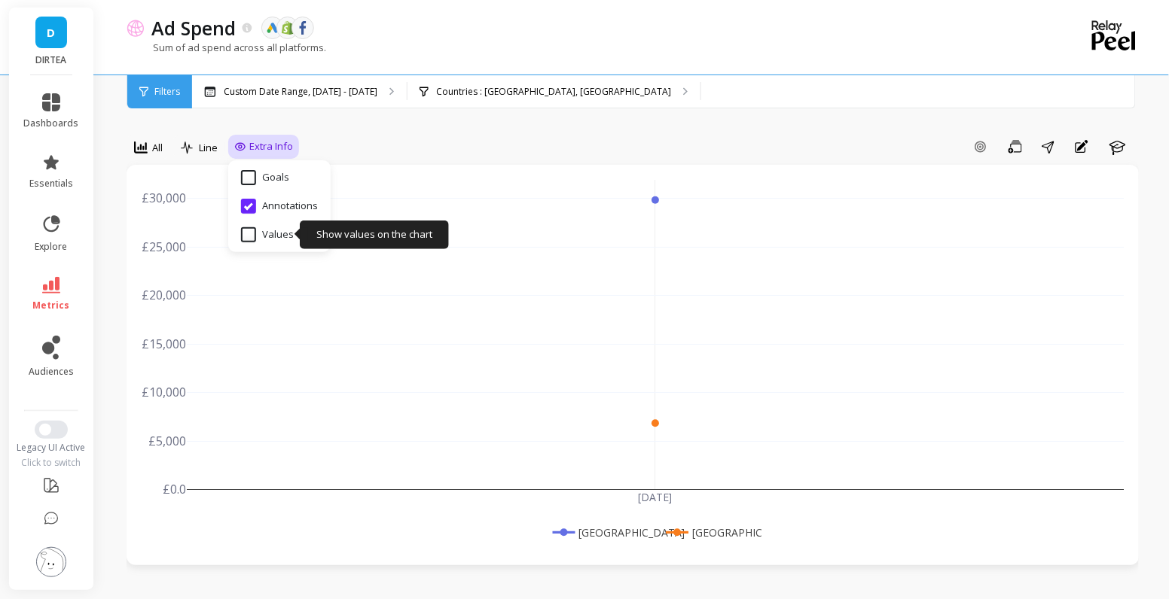
click at [273, 231] on input "Values" at bounding box center [267, 234] width 53 height 15
checkbox input "true"
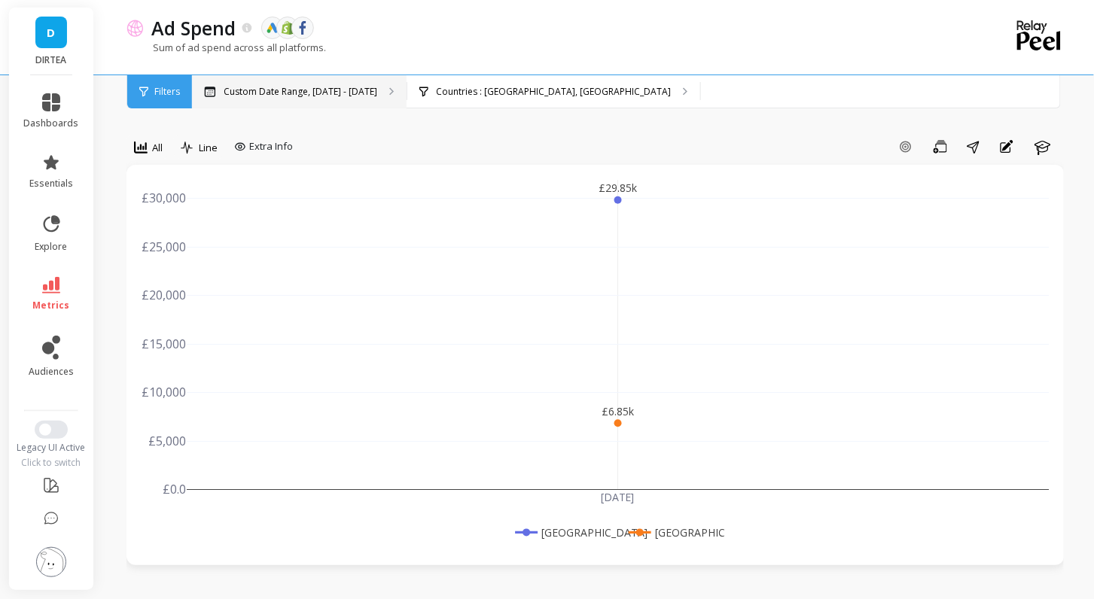
click at [315, 96] on p "Custom Date Range, Sep 11 - Sep 17" at bounding box center [301, 92] width 154 height 12
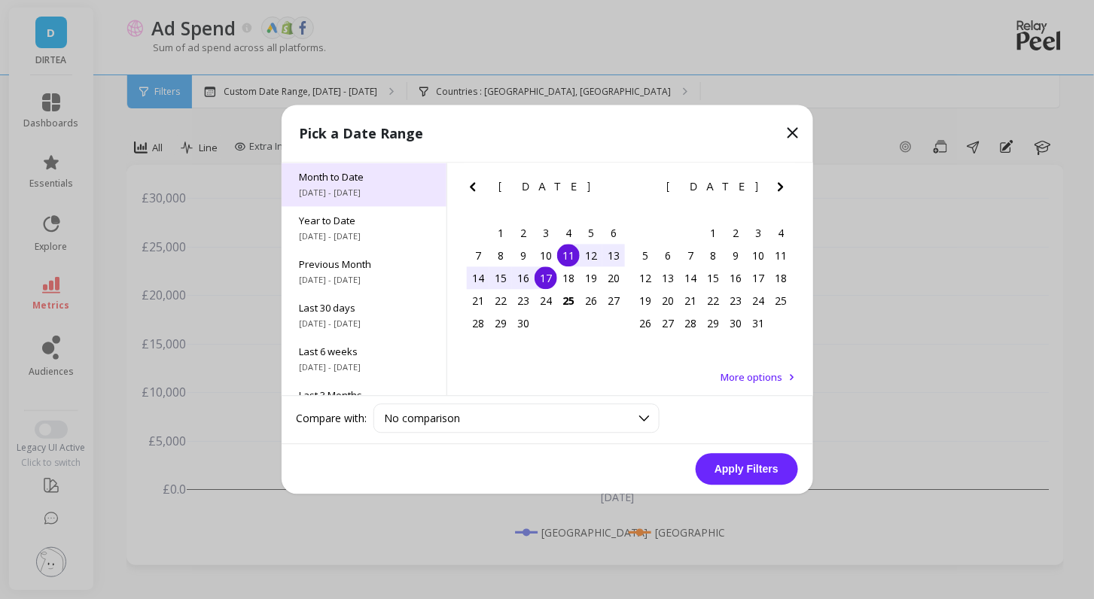
click at [355, 194] on span "9/1/2025 - 9/25/2025" at bounding box center [364, 193] width 129 height 12
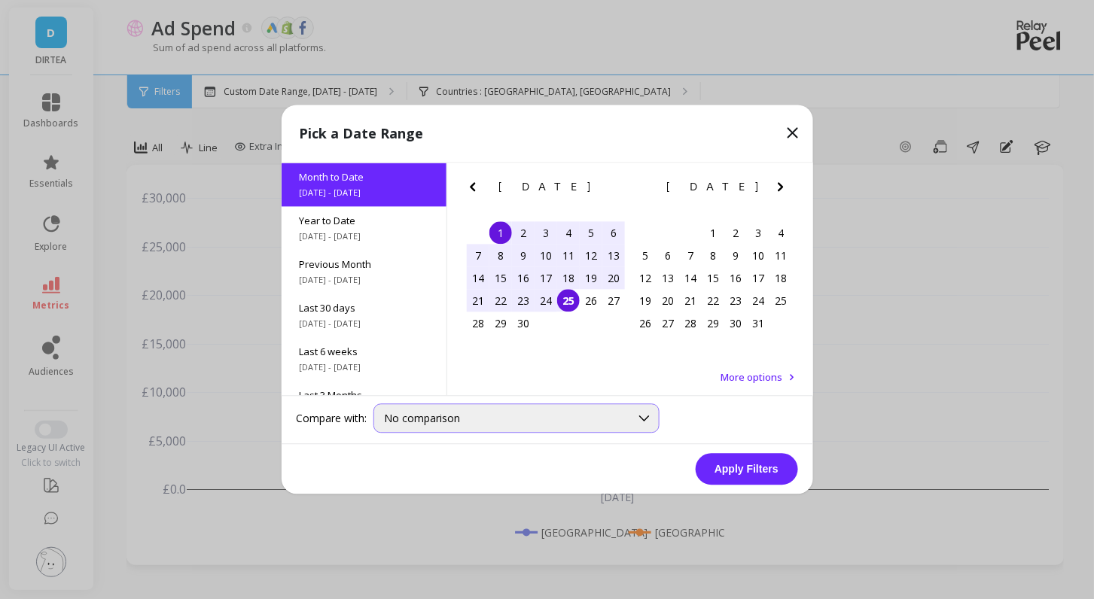
click at [622, 420] on div "No comparison" at bounding box center [507, 419] width 245 height 14
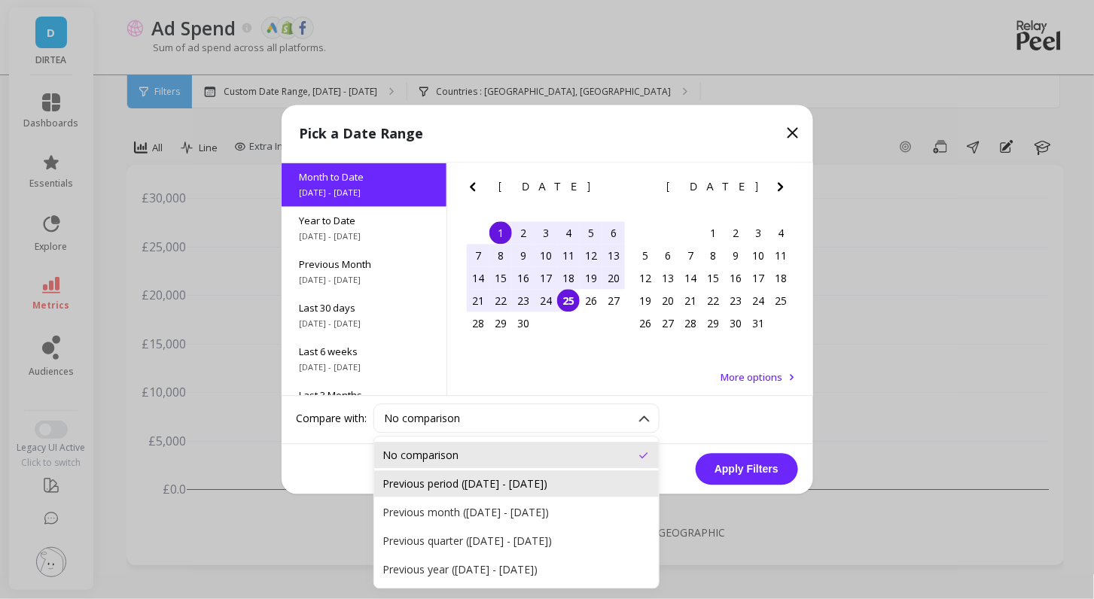
click at [572, 474] on div "Previous period (Aug 8, 2025 - Aug 31, 2025)" at bounding box center [516, 484] width 285 height 26
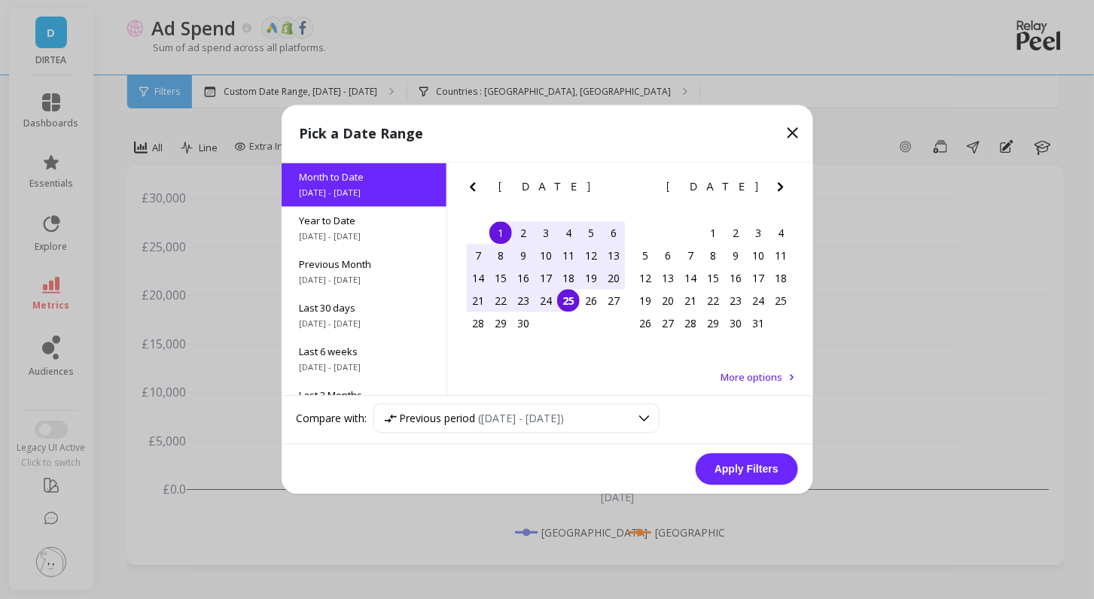
click at [728, 477] on button "Apply Filters" at bounding box center [747, 470] width 102 height 32
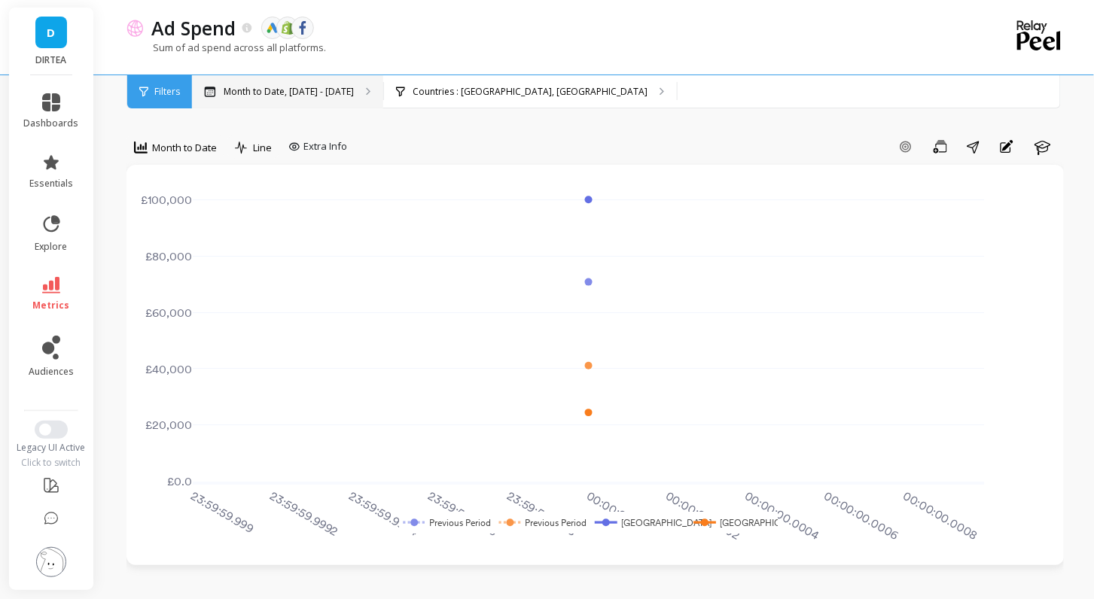
click at [307, 90] on p "Month to Date, Sep 1 - Sep 25" at bounding box center [289, 92] width 130 height 12
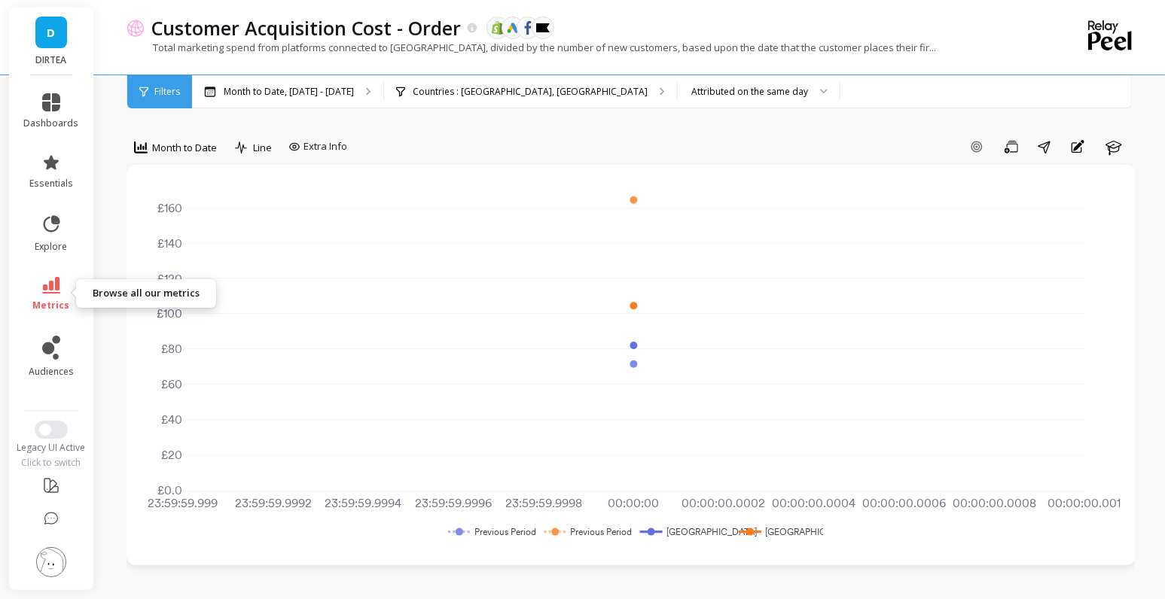
click at [57, 297] on link "metrics" at bounding box center [51, 294] width 55 height 35
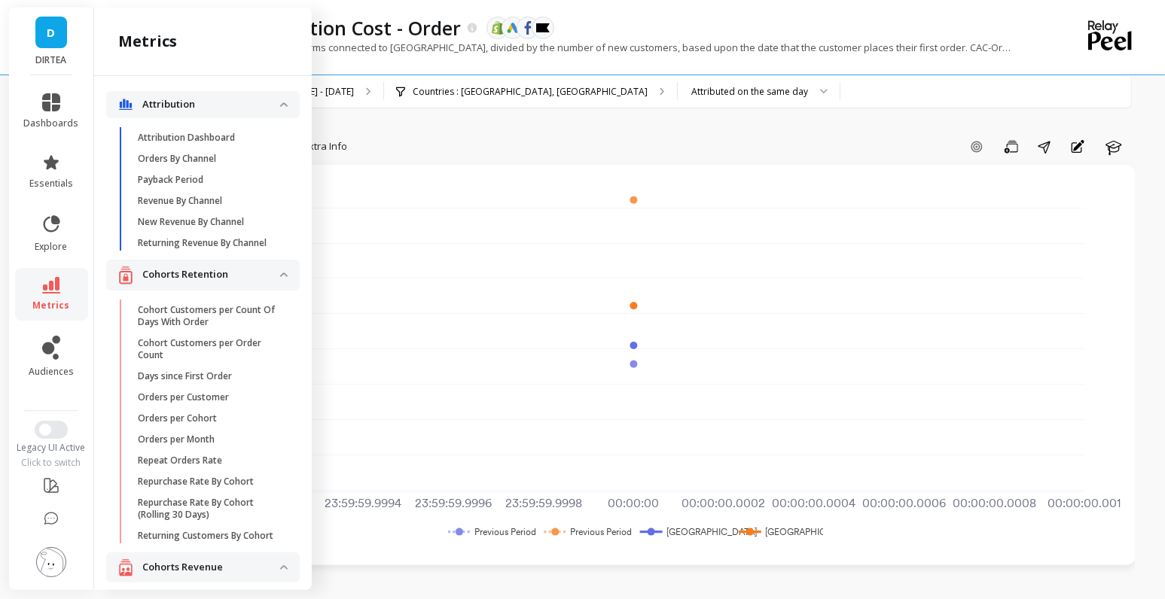
scroll to position [3792, 0]
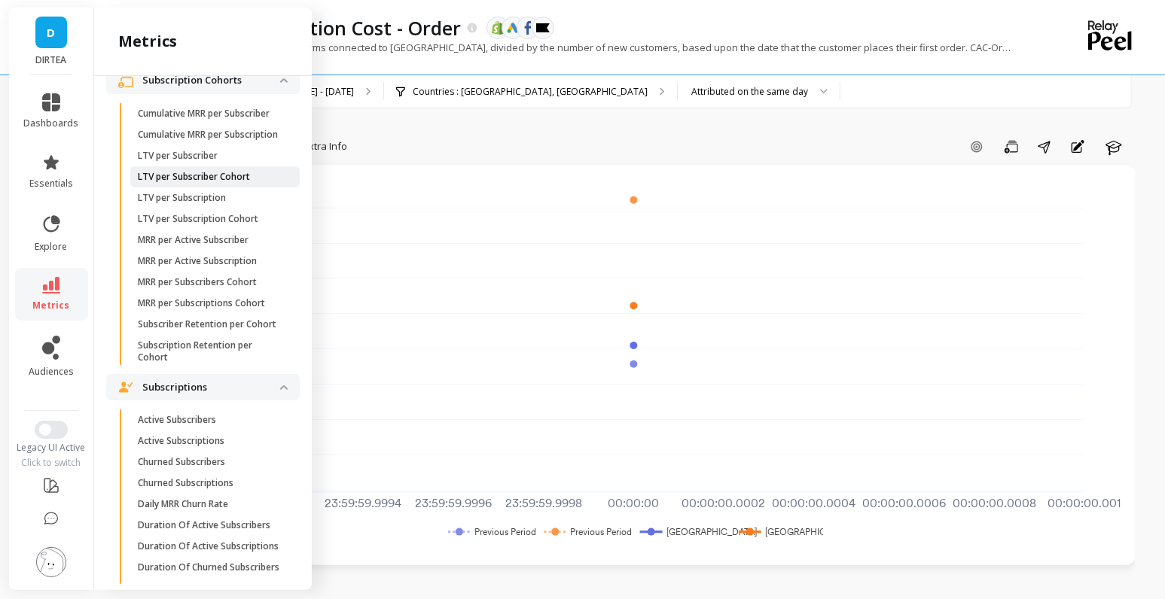
click at [203, 178] on p "LTV per Subscriber Cohort" at bounding box center [194, 177] width 112 height 12
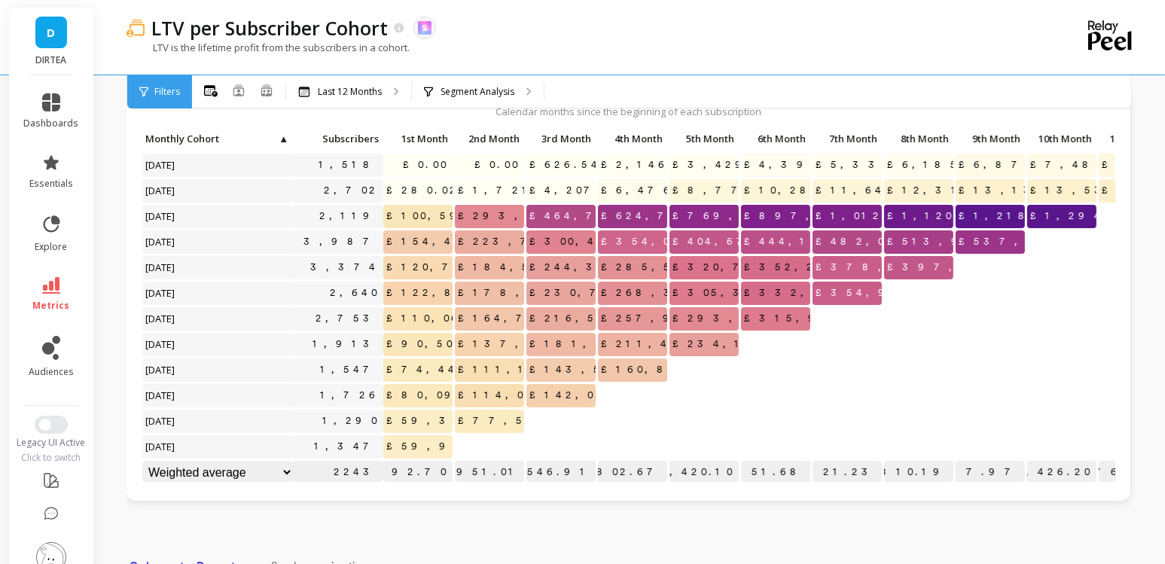
scroll to position [62, 0]
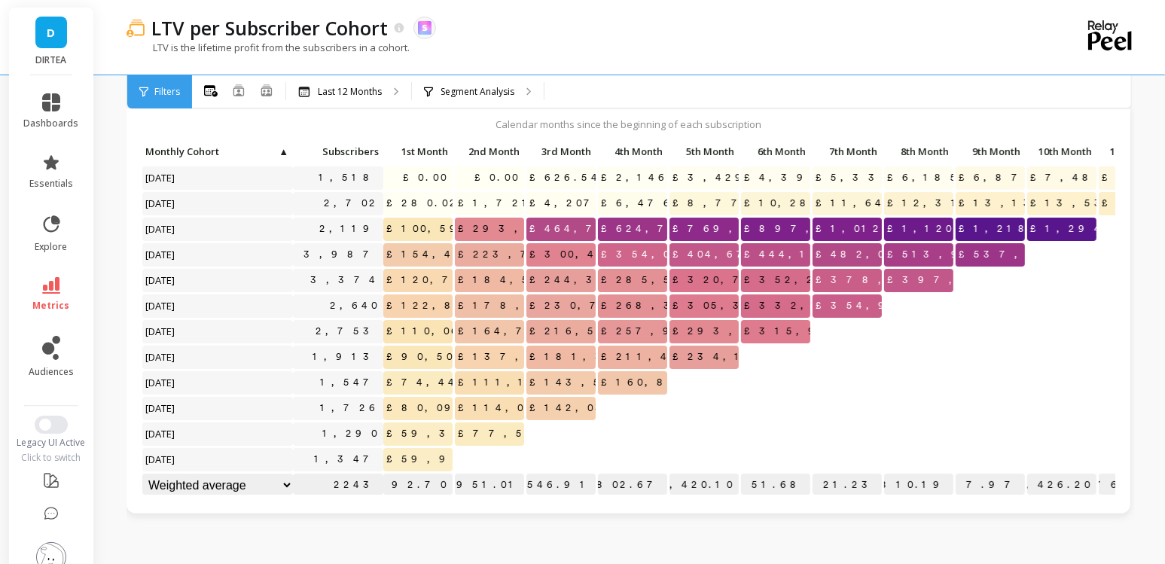
click at [611, 525] on div "Calendar months since the beginning of each subscription Click to create an aud…" at bounding box center [628, 319] width 1004 height 434
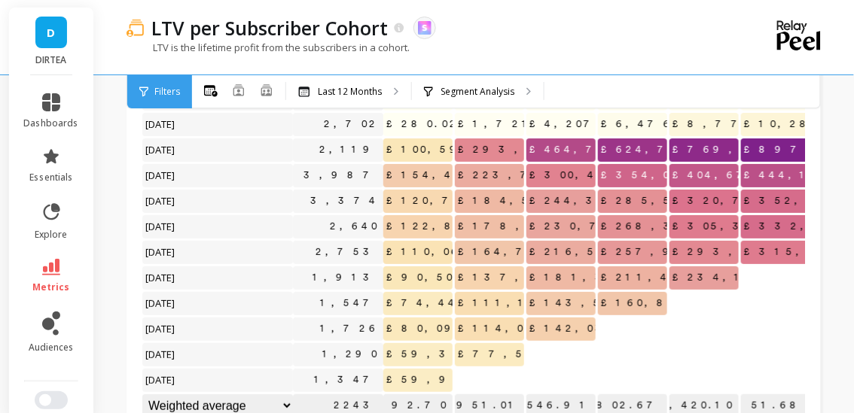
scroll to position [142, 0]
drag, startPoint x: 395, startPoint y: 173, endPoint x: 452, endPoint y: 173, distance: 57.2
click at [452, 173] on span "£154,460.57" at bounding box center [446, 174] width 126 height 23
drag, startPoint x: 538, startPoint y: 177, endPoint x: 599, endPoint y: 175, distance: 60.3
click at [599, 176] on div "Click to create an audience 1,518 £0.00 £0.00 £626.54 £2,146.91 £3,429.75 £4,39…" at bounding box center [691, 240] width 1099 height 358
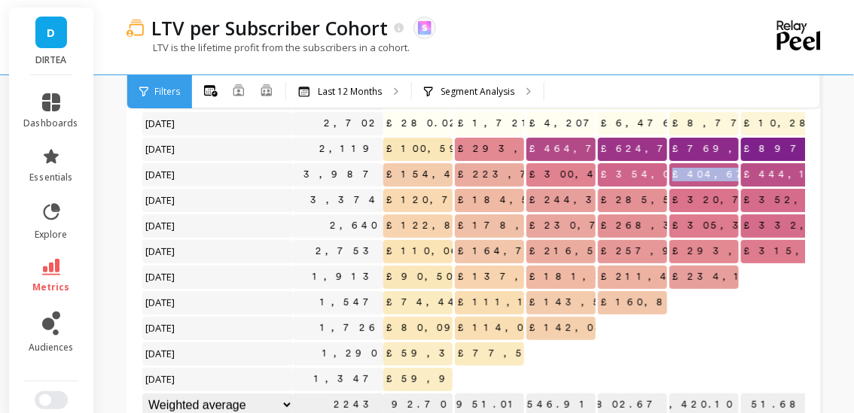
drag, startPoint x: 678, startPoint y: 172, endPoint x: 739, endPoint y: 172, distance: 60.2
click at [739, 172] on div "£404,670.13" at bounding box center [705, 176] width 72 height 26
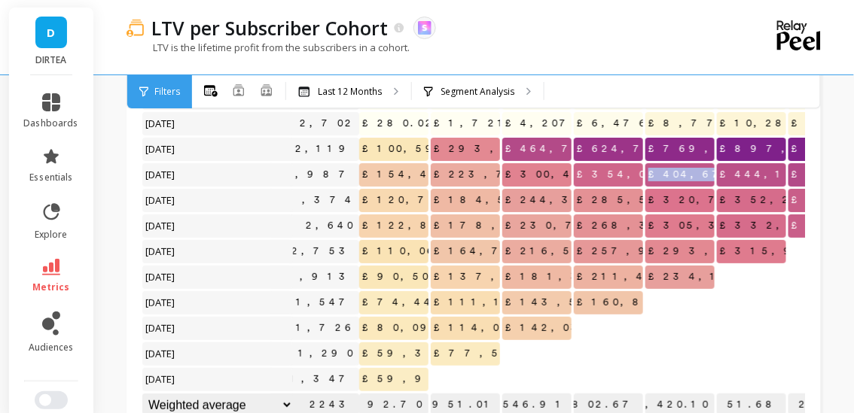
scroll to position [1, 26]
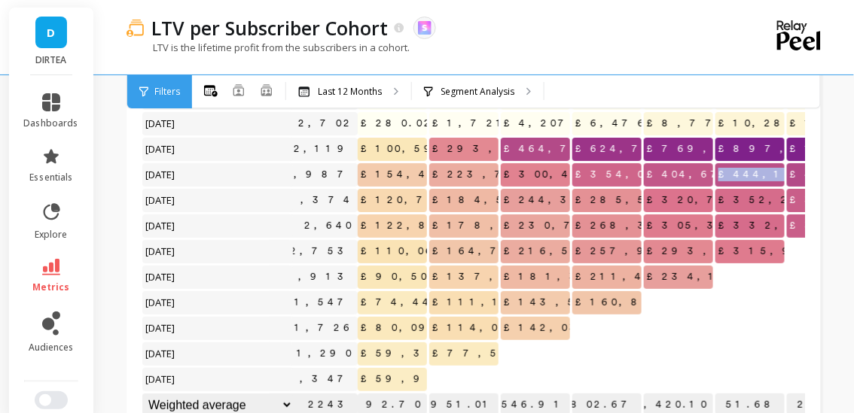
drag, startPoint x: 730, startPoint y: 176, endPoint x: 790, endPoint y: 175, distance: 59.5
click at [790, 175] on div "Click to create an audience 1,518 £0.00 £0.00 £626.54 £2,146.91 £3,429.75 £4,39…" at bounding box center [665, 240] width 1099 height 358
click at [743, 169] on span "£444,185.29" at bounding box center [781, 174] width 133 height 23
drag, startPoint x: 604, startPoint y: 175, endPoint x: 640, endPoint y: 178, distance: 36.3
click at [640, 178] on p "£354,065.47" at bounding box center [606, 174] width 69 height 23
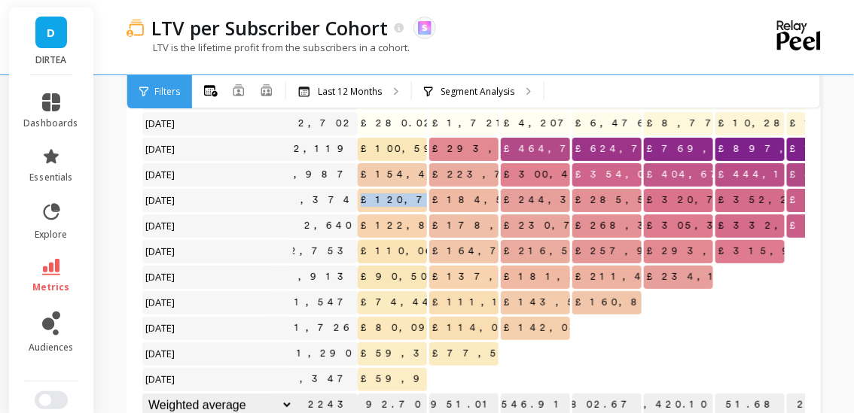
drag, startPoint x: 376, startPoint y: 198, endPoint x: 416, endPoint y: 200, distance: 39.2
click at [416, 200] on span "£120,725.84" at bounding box center [424, 200] width 132 height 23
drag, startPoint x: 584, startPoint y: 200, endPoint x: 649, endPoint y: 200, distance: 64.7
click at [649, 200] on div "Click to create an audience 1,518 £0.00 £0.00 £626.54 £2,146.91 £3,429.75 £4,39…" at bounding box center [665, 240] width 1099 height 358
drag, startPoint x: 654, startPoint y: 200, endPoint x: 700, endPoint y: 200, distance: 45.9
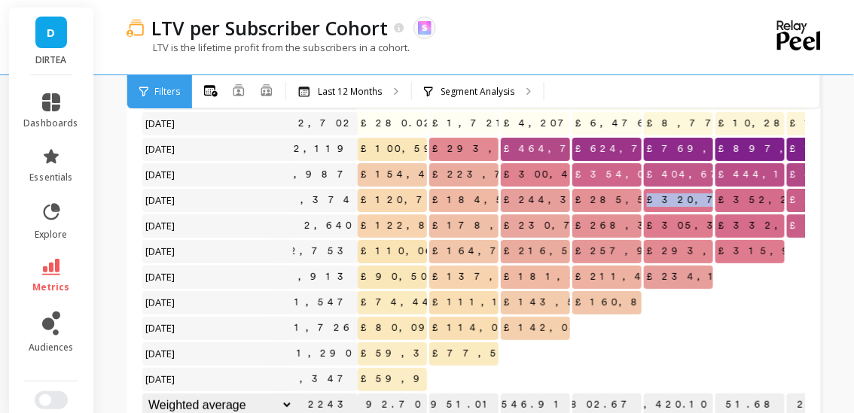
click at [700, 200] on span "£320,799.39" at bounding box center [721, 200] width 154 height 23
drag, startPoint x: 724, startPoint y: 201, endPoint x: 769, endPoint y: 200, distance: 45.2
click at [769, 200] on span "£352,235.48" at bounding box center [784, 200] width 139 height 23
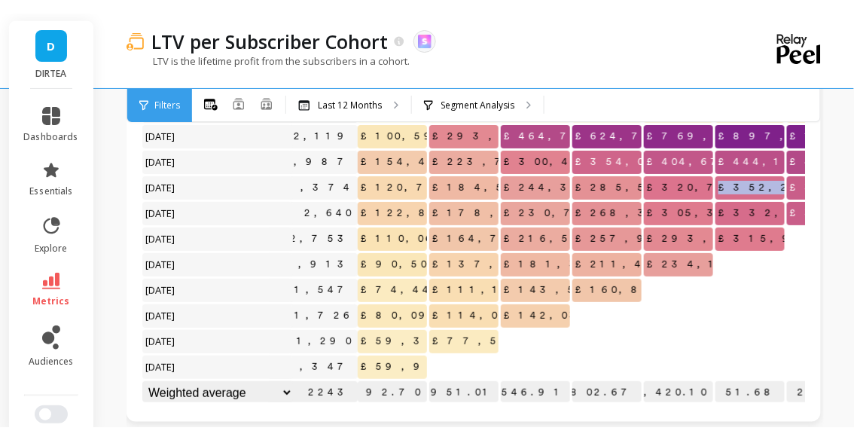
scroll to position [169, 0]
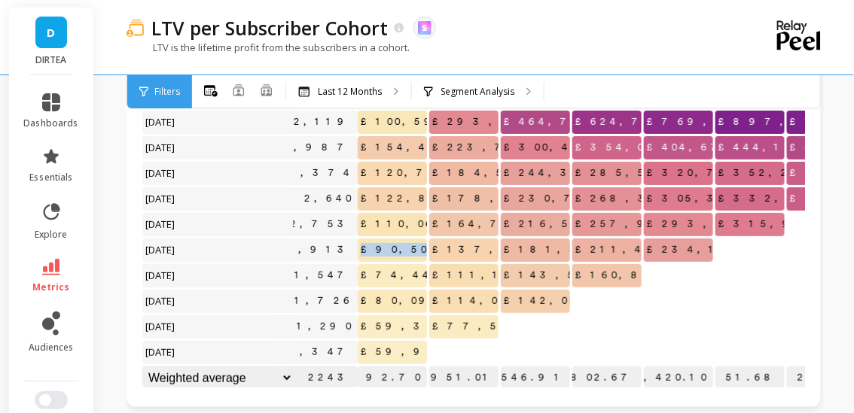
drag, startPoint x: 373, startPoint y: 251, endPoint x: 440, endPoint y: 253, distance: 66.3
click at [440, 253] on div "Click to create an audience 1,518 £0.00 £0.00 £626.54 £2,146.91 £3,429.75 £4,39…" at bounding box center [665, 213] width 1099 height 358
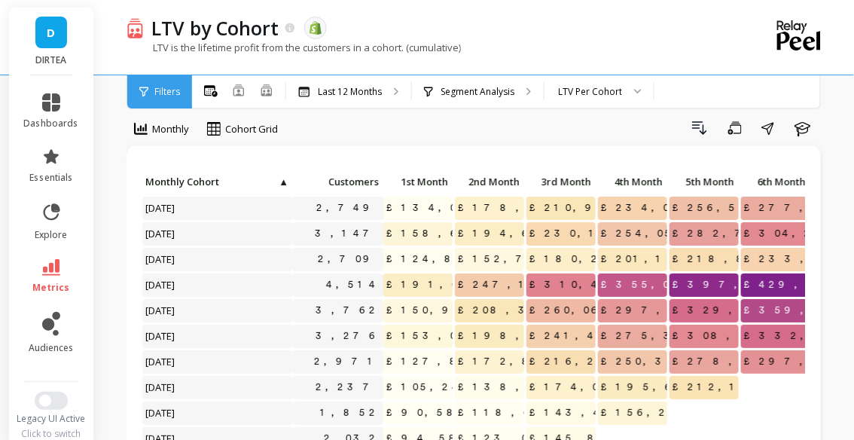
scroll to position [26, 0]
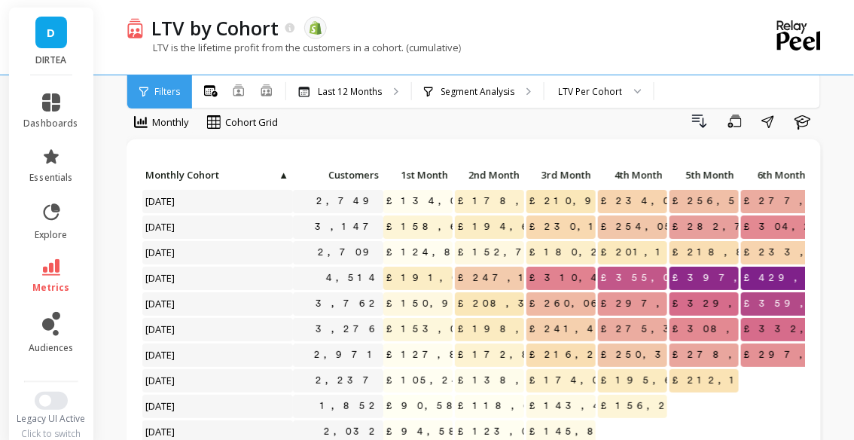
click at [482, 128] on div "Drill Down Save Share Learn" at bounding box center [555, 121] width 535 height 24
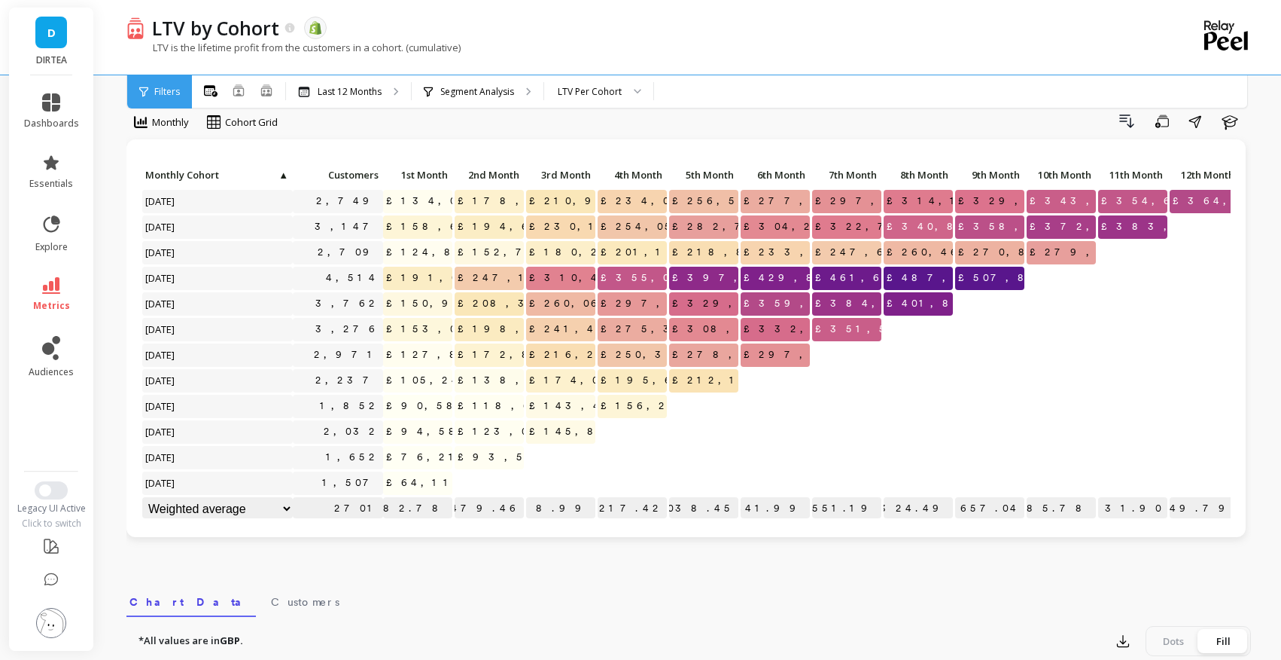
scroll to position [0, 10]
